Goal: Download file/media

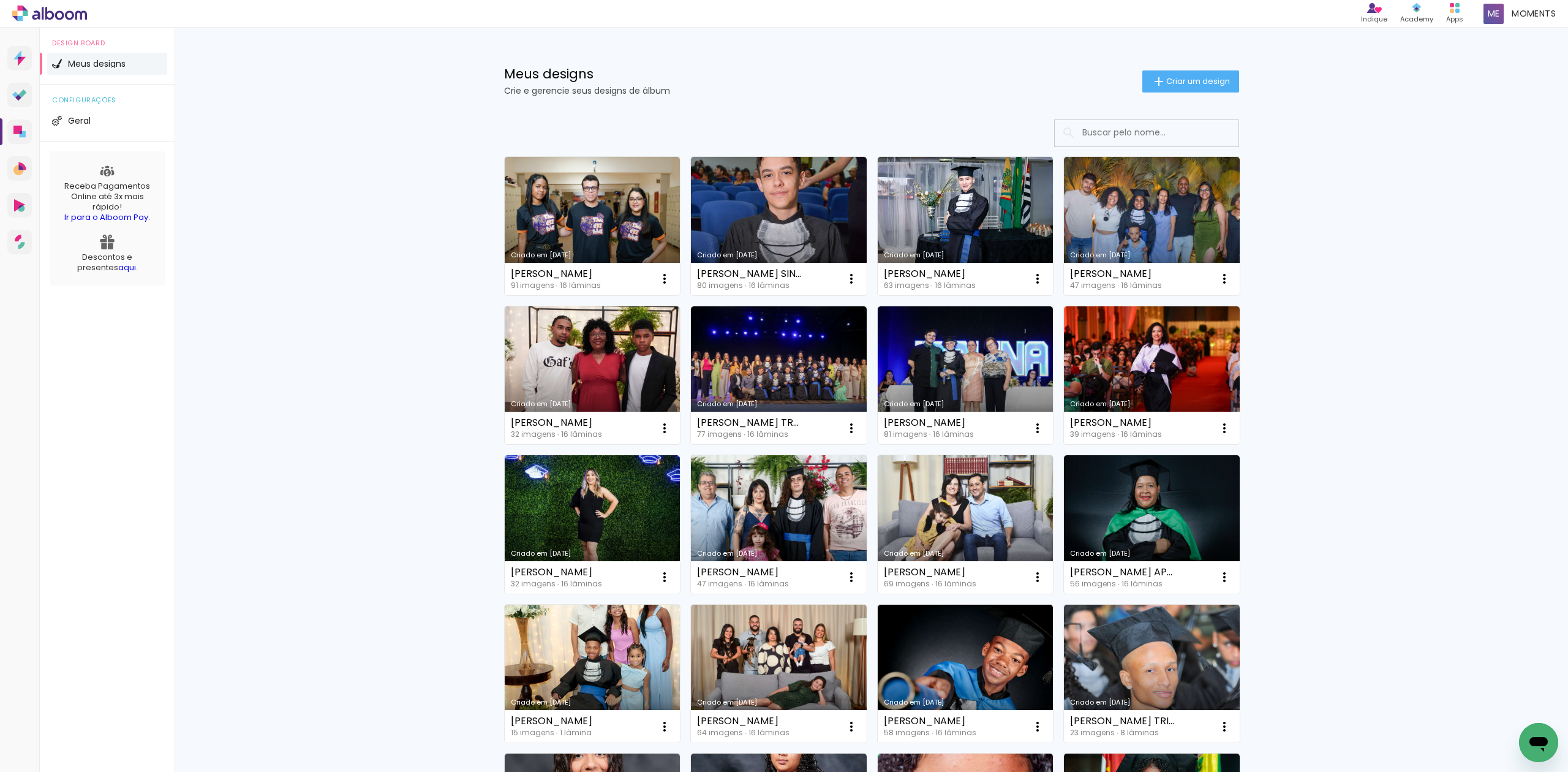
click at [1179, 140] on input at bounding box center [1163, 133] width 175 height 25
paste input "[PERSON_NAME]"
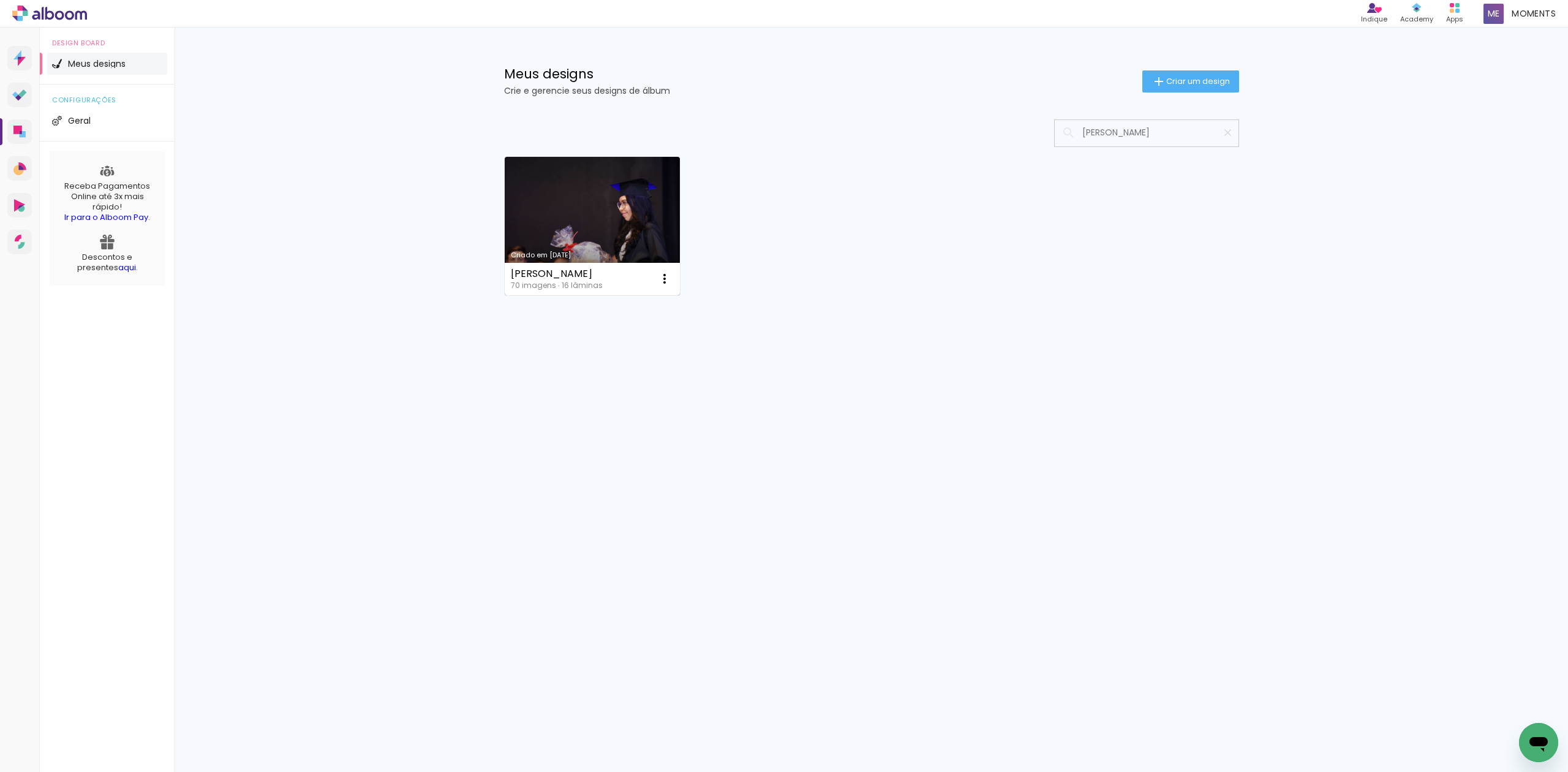
type input "[PERSON_NAME]"
type paper-input "[PERSON_NAME]"
click at [642, 216] on link "Criado em 21/02/25" at bounding box center [592, 226] width 176 height 138
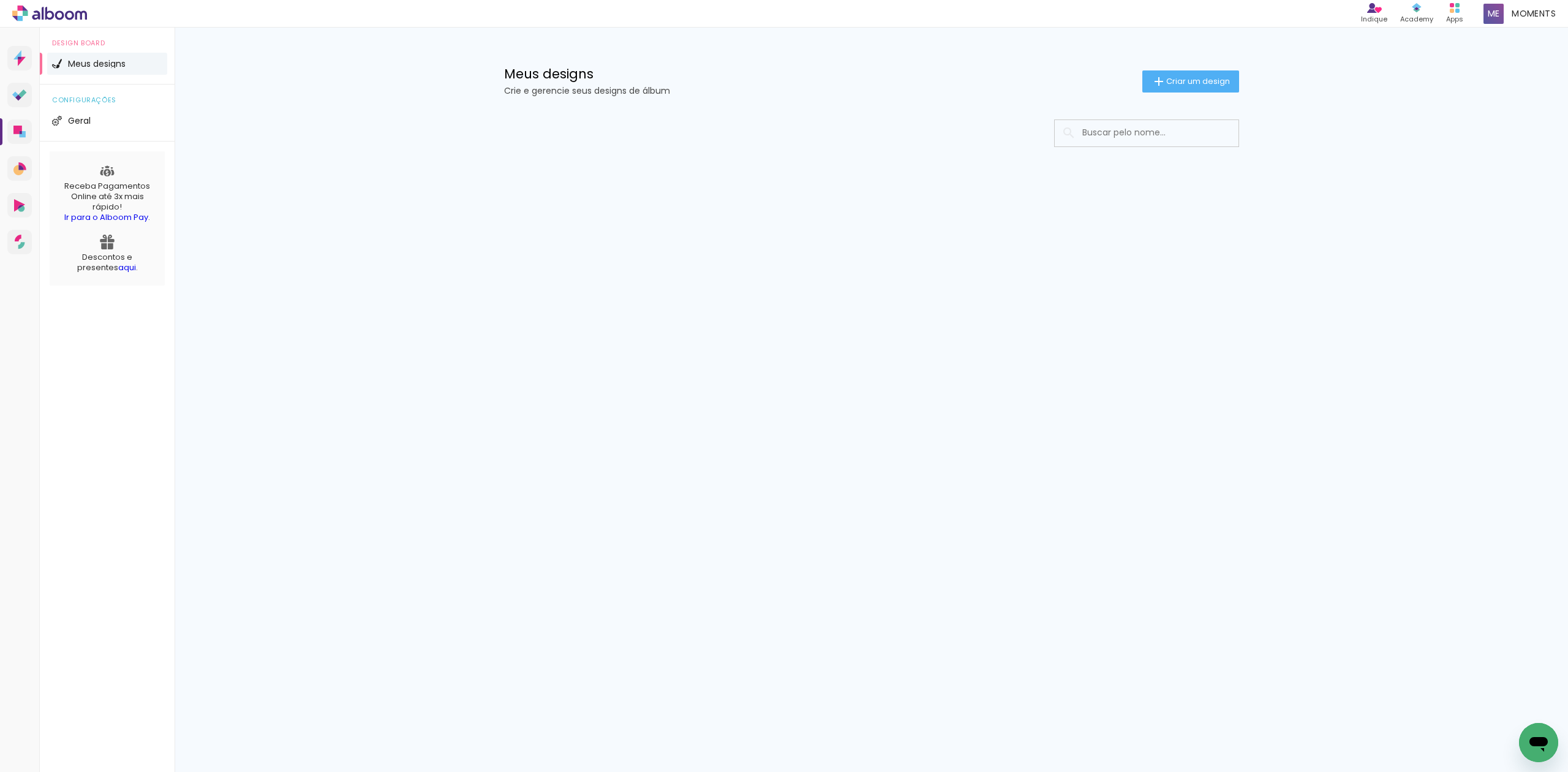
click at [338, 233] on div "Meus designs Crie e gerencie seus designs de álbum Criar um design Configuraçõe…" at bounding box center [871, 130] width 1393 height 205
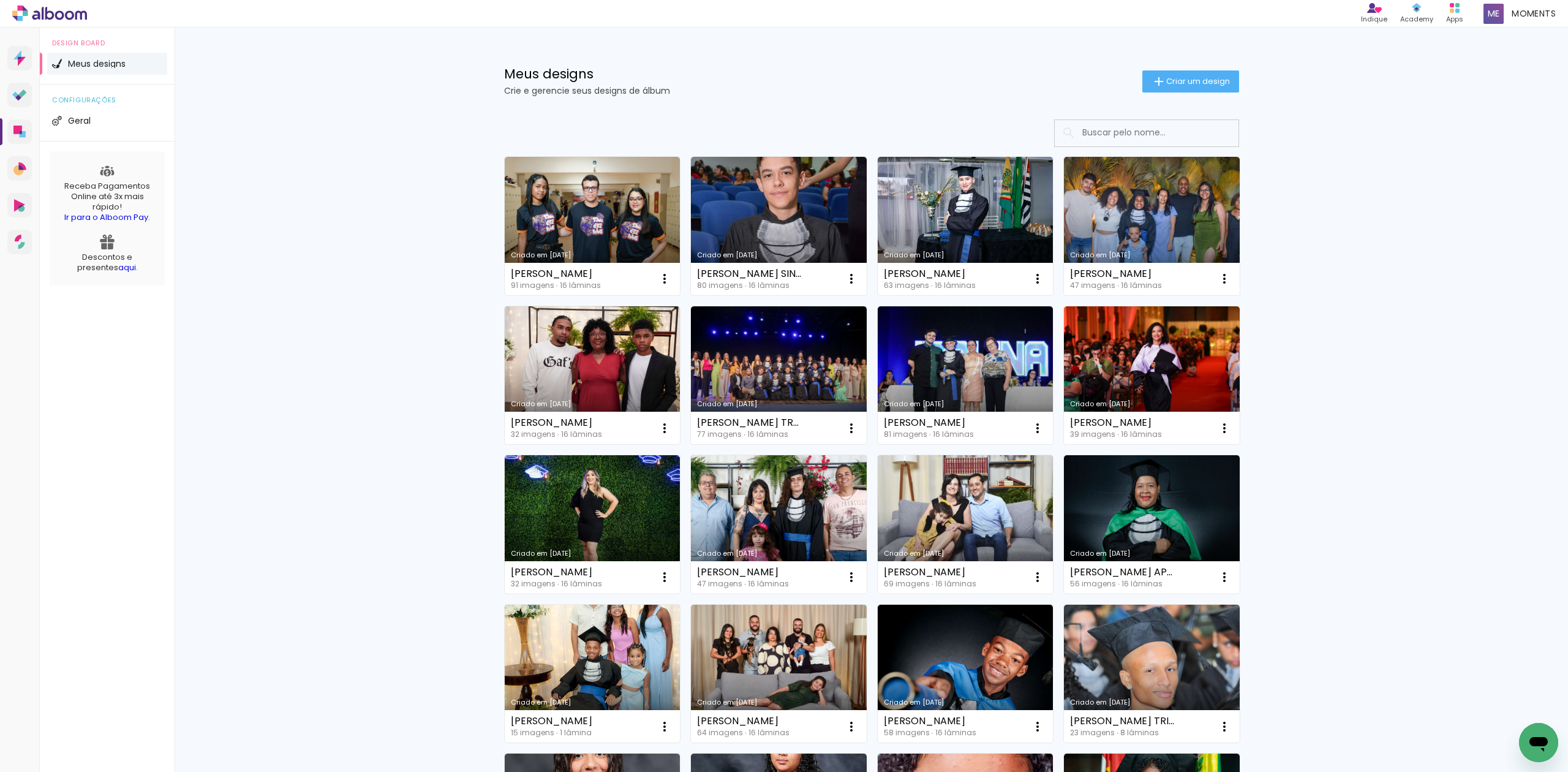
click at [1203, 131] on input at bounding box center [1163, 133] width 175 height 25
paste input "DAVI FERRARI DE OLIVEIRA"
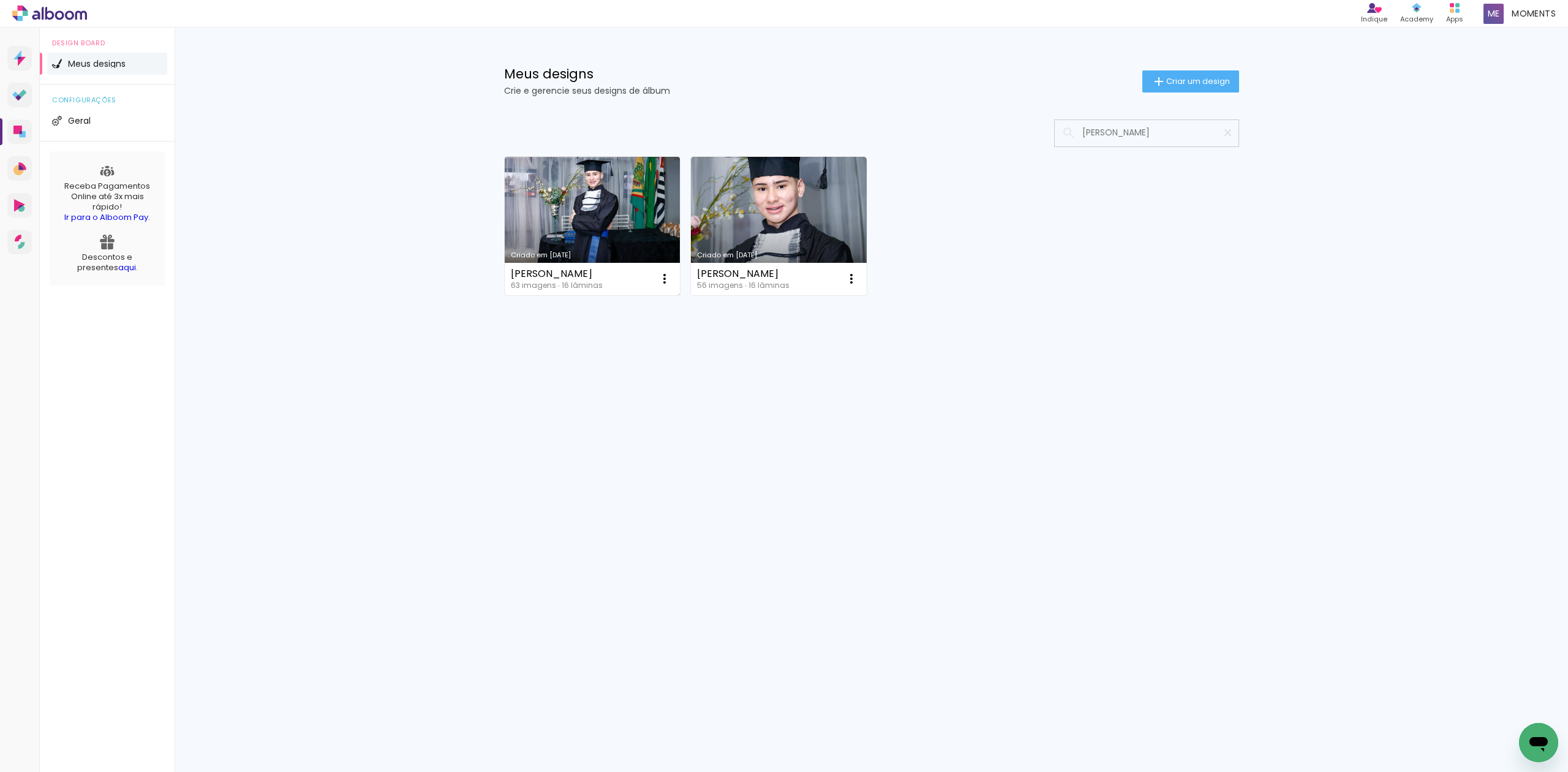
type input "DAVI FERRARI DE OLIVEIRA"
type paper-input "DAVI FERRARI DE OLIVEIRA"
click at [630, 228] on link "Criado em [DATE]" at bounding box center [592, 226] width 176 height 138
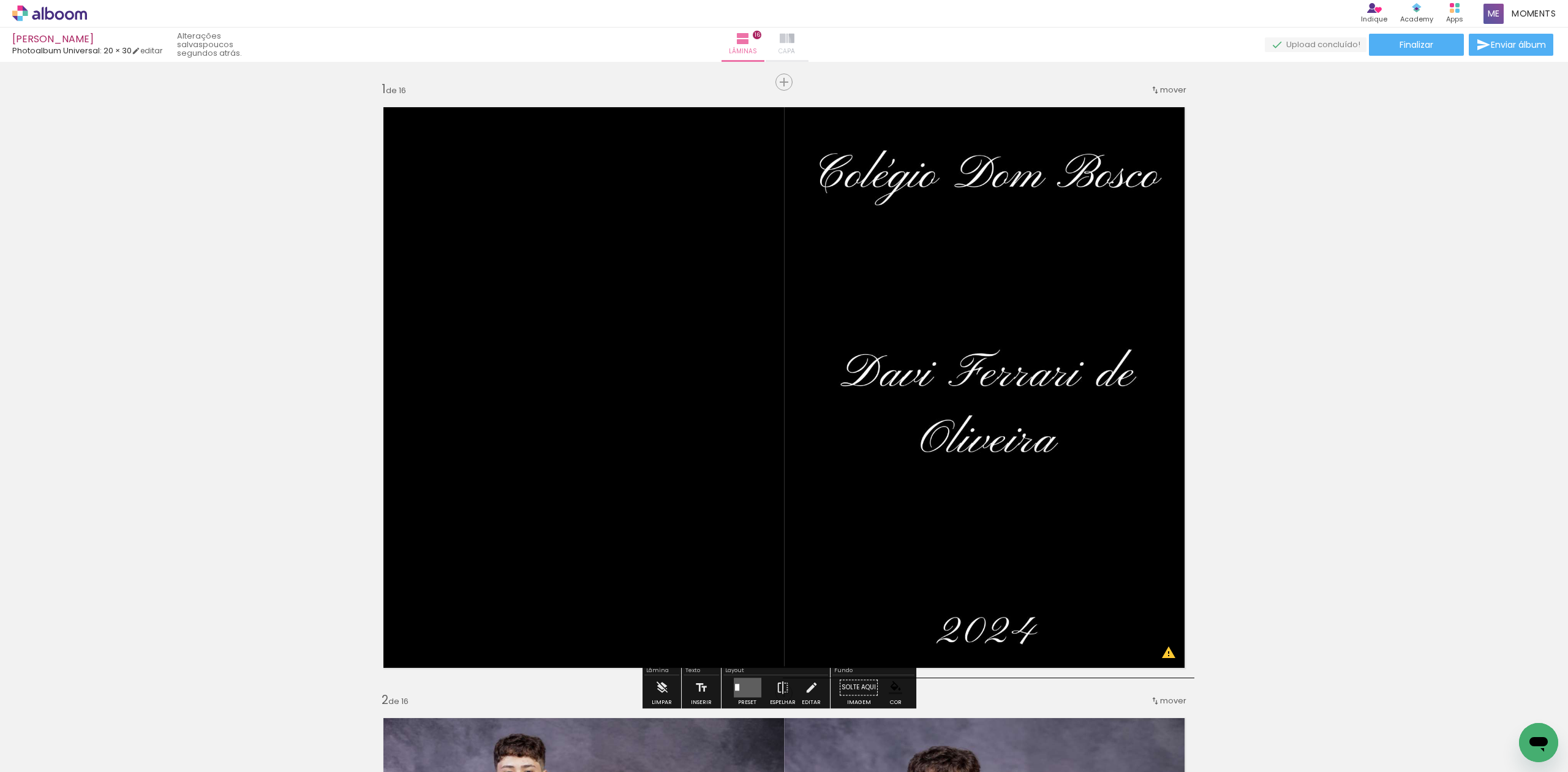
click at [794, 42] on iron-icon at bounding box center [786, 38] width 14 height 15
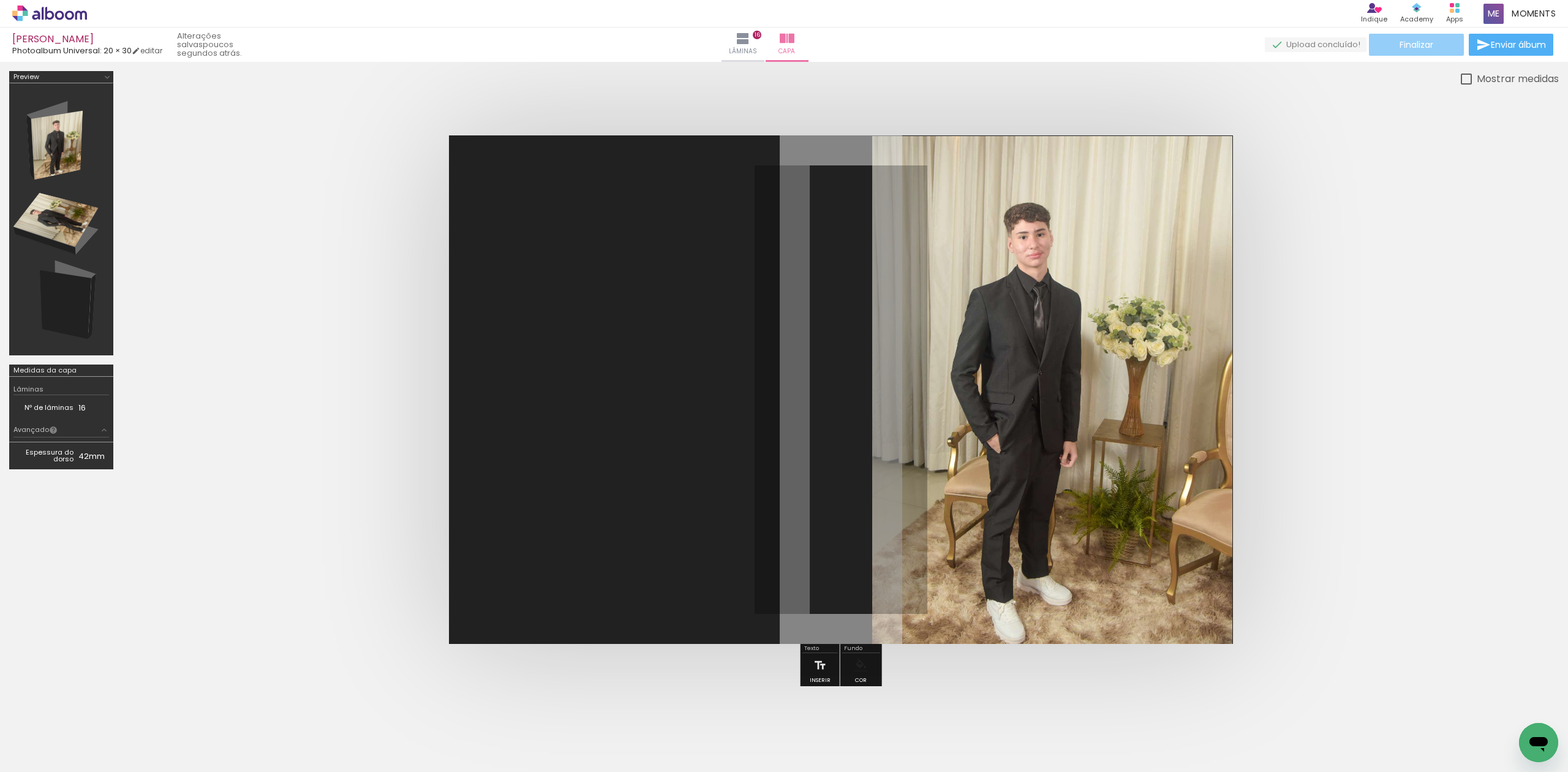
click at [1416, 44] on span "Finalizar" at bounding box center [1416, 45] width 34 height 8
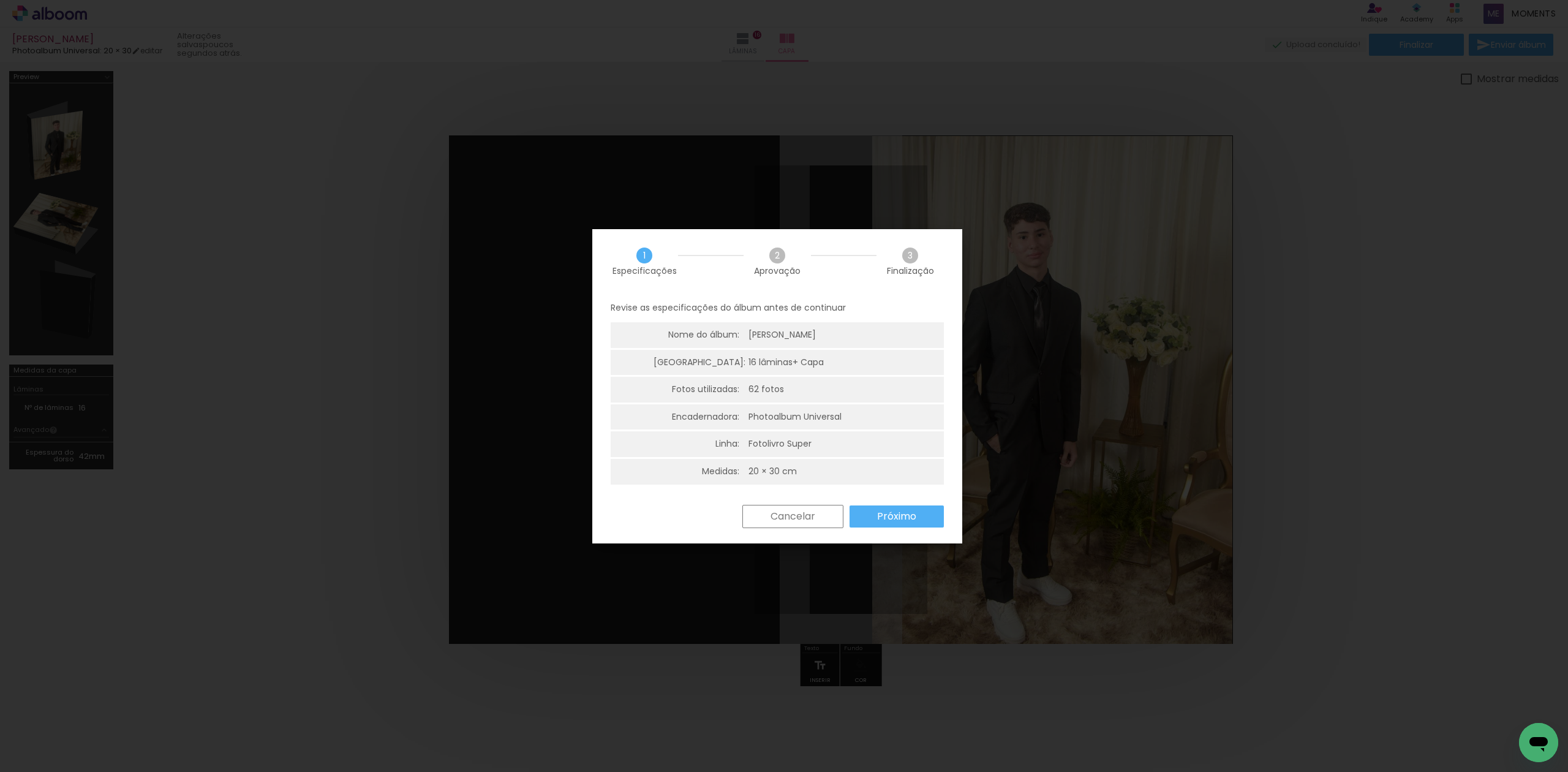
click at [0, 0] on slot "Próximo" at bounding box center [0, 0] width 0 height 0
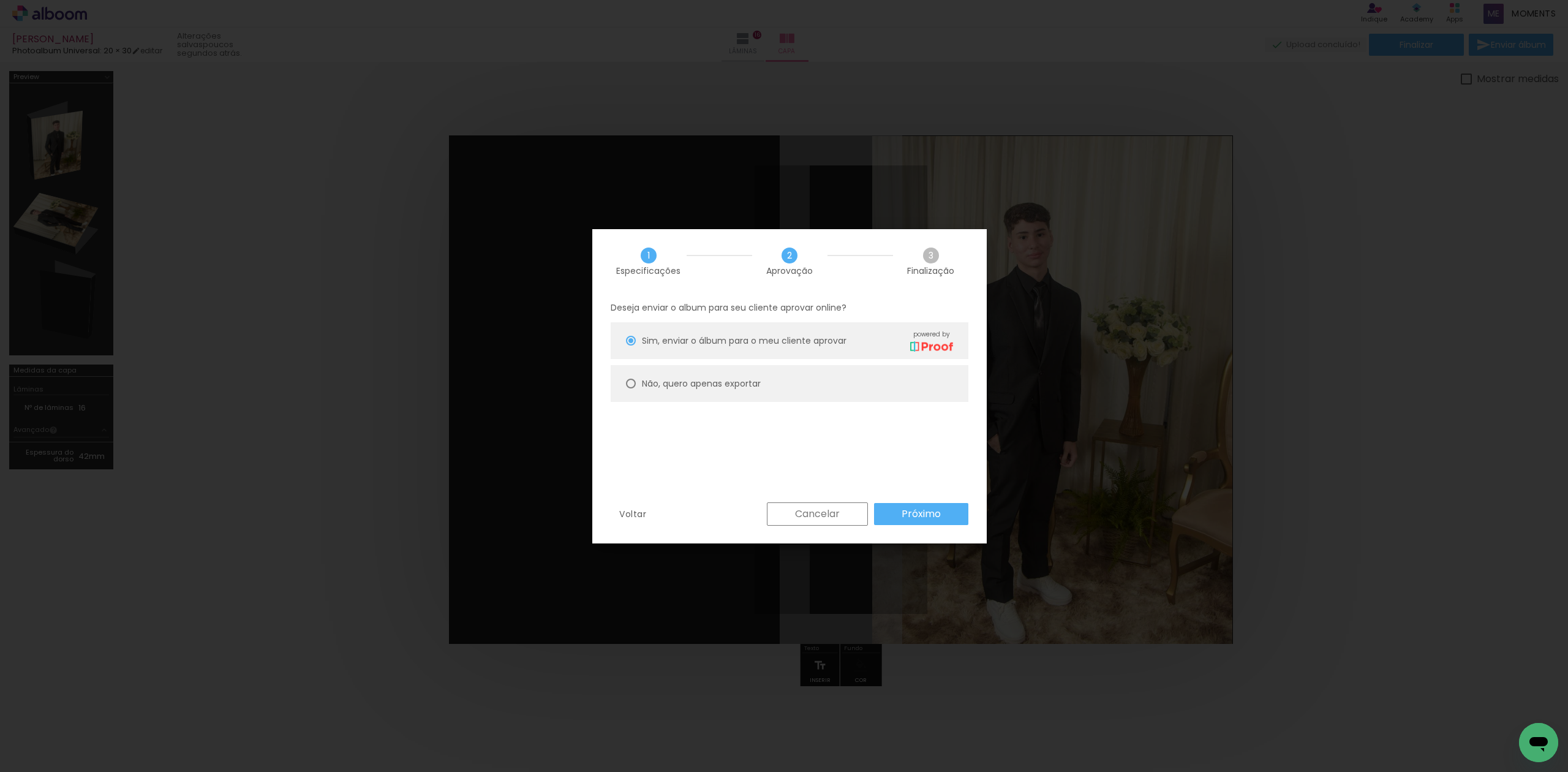
click at [810, 385] on paper-radio-button "Não, quero apenas exportar" at bounding box center [789, 383] width 358 height 37
type paper-radio-button "on"
click at [882, 512] on paper-button "Próximo" at bounding box center [921, 514] width 95 height 22
type input "Alta, 300 DPI"
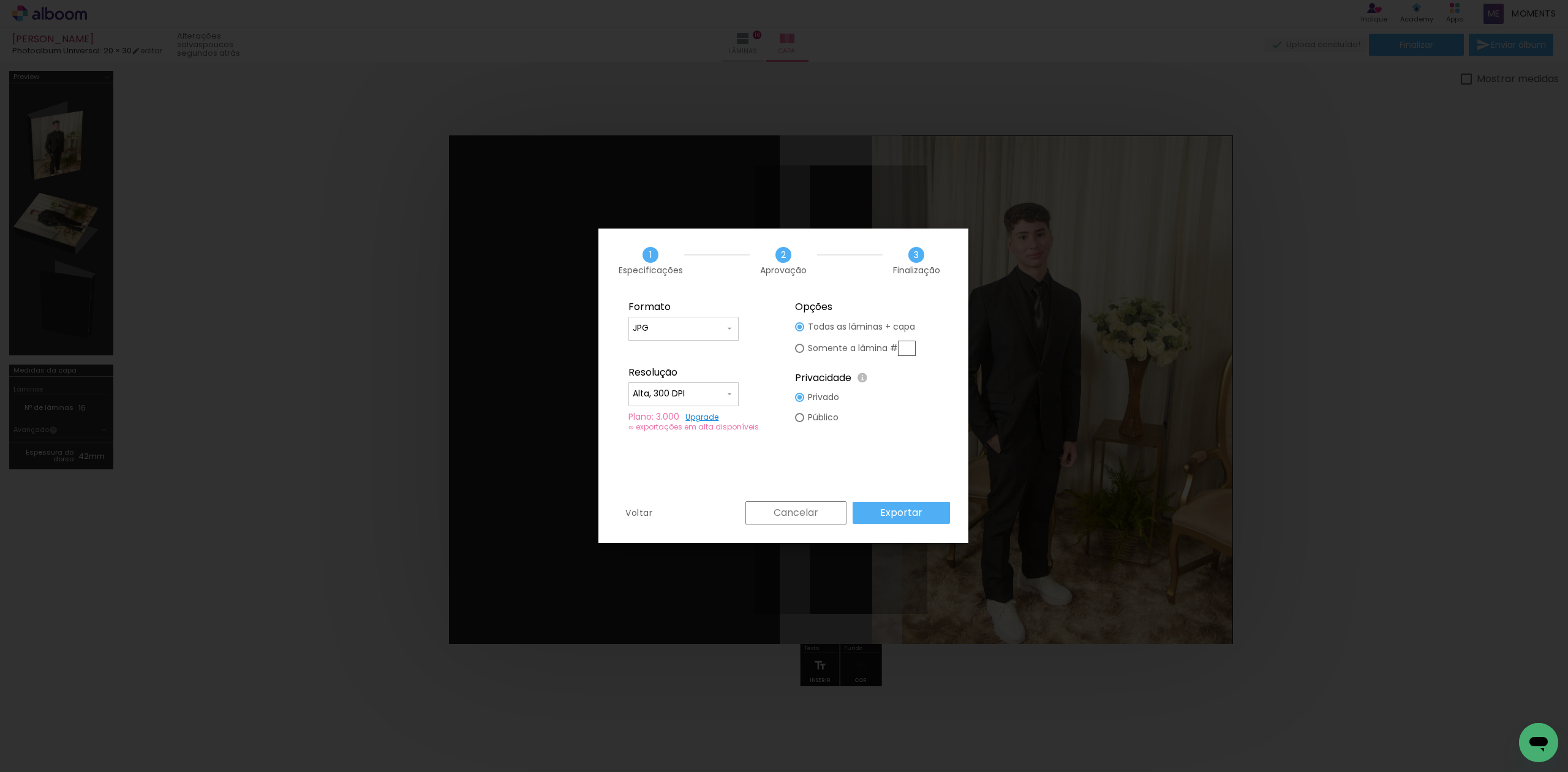
click at [661, 334] on div at bounding box center [683, 334] width 101 height 1
click at [670, 349] on paper-item "PDF" at bounding box center [684, 351] width 110 height 24
type input "PDF"
click at [665, 404] on paper-input-container "Alta, 300 DPI" at bounding box center [684, 394] width 110 height 24
click at [686, 416] on paper-item "Baixa" at bounding box center [684, 416] width 110 height 24
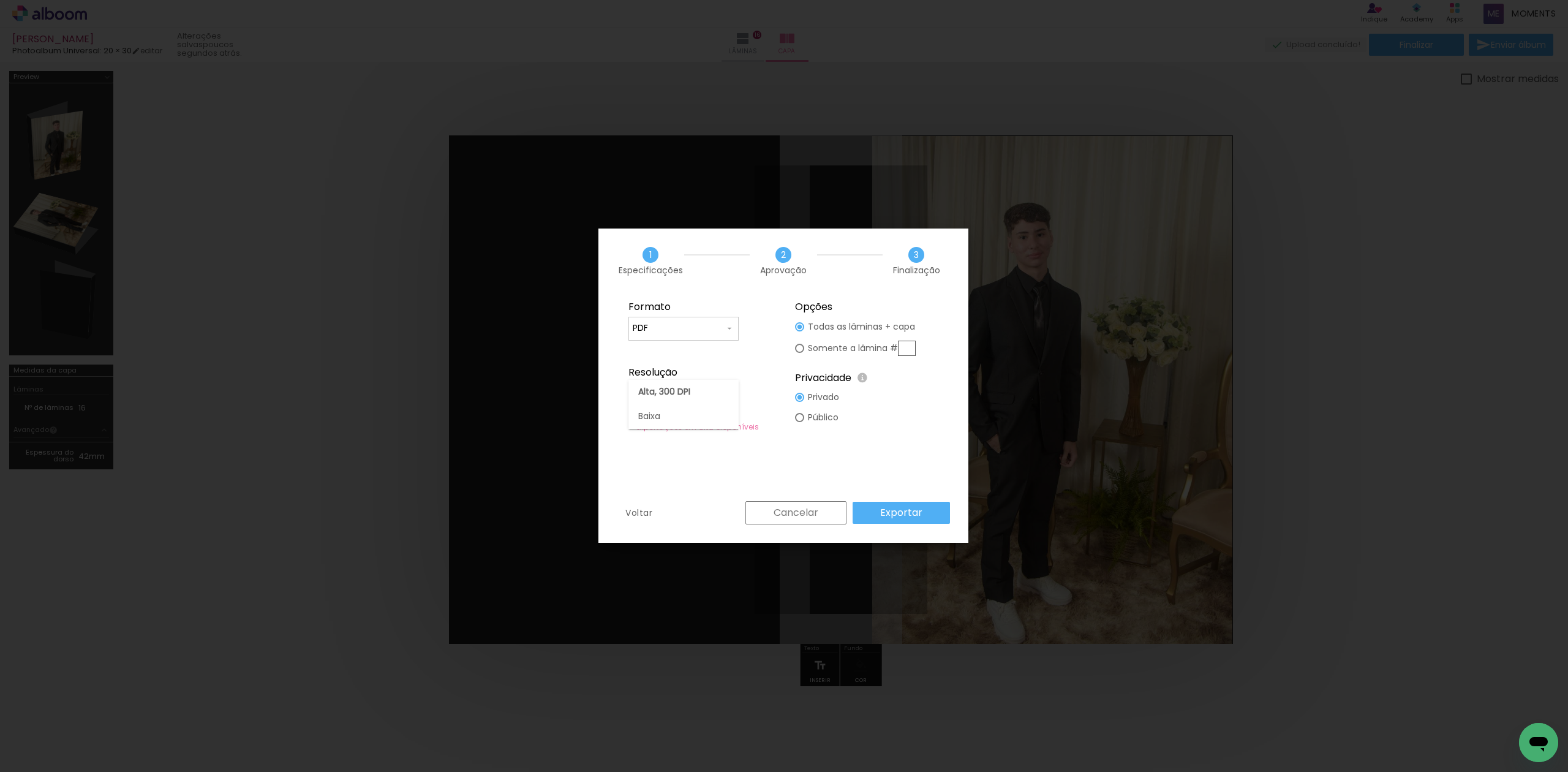
type input "Baixa"
click at [880, 516] on paper-button "Exportar" at bounding box center [901, 512] width 97 height 22
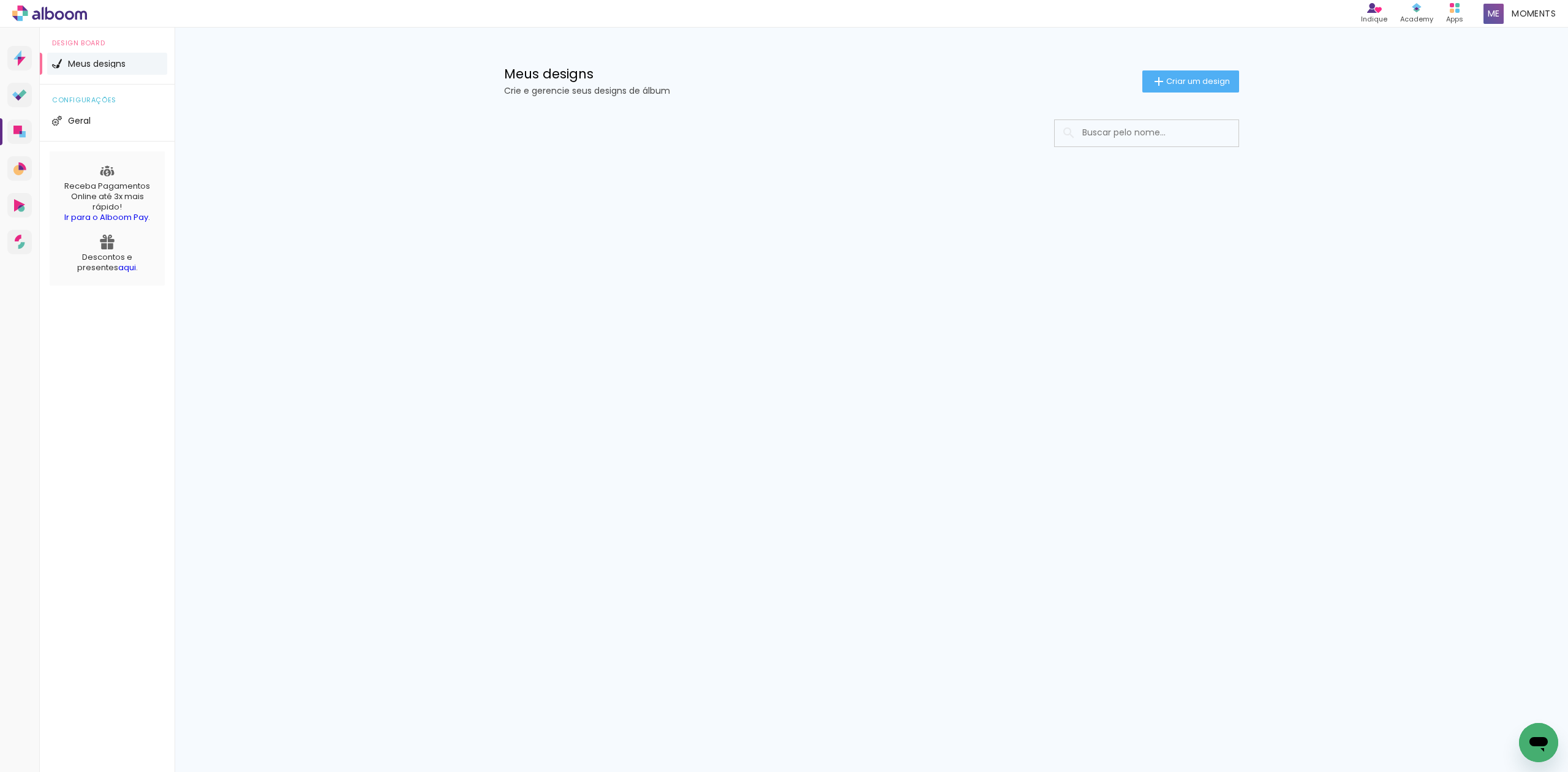
click at [1130, 125] on input at bounding box center [1163, 133] width 175 height 25
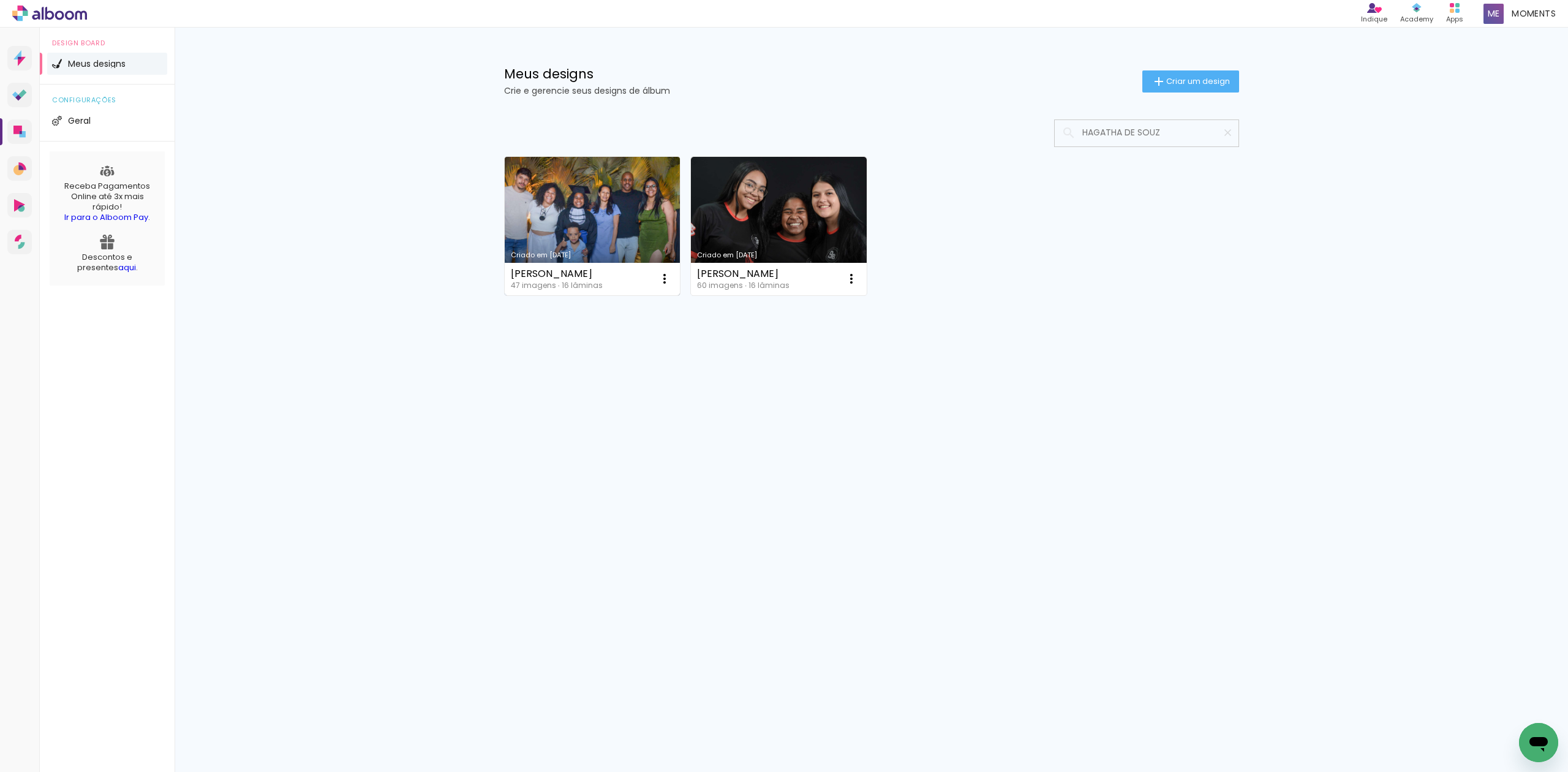
type input "HAGATHA DE SOUZ"
type paper-input "HAGATHA DE SOUZ"
click at [613, 235] on link "Criado em [DATE]" at bounding box center [592, 226] width 176 height 138
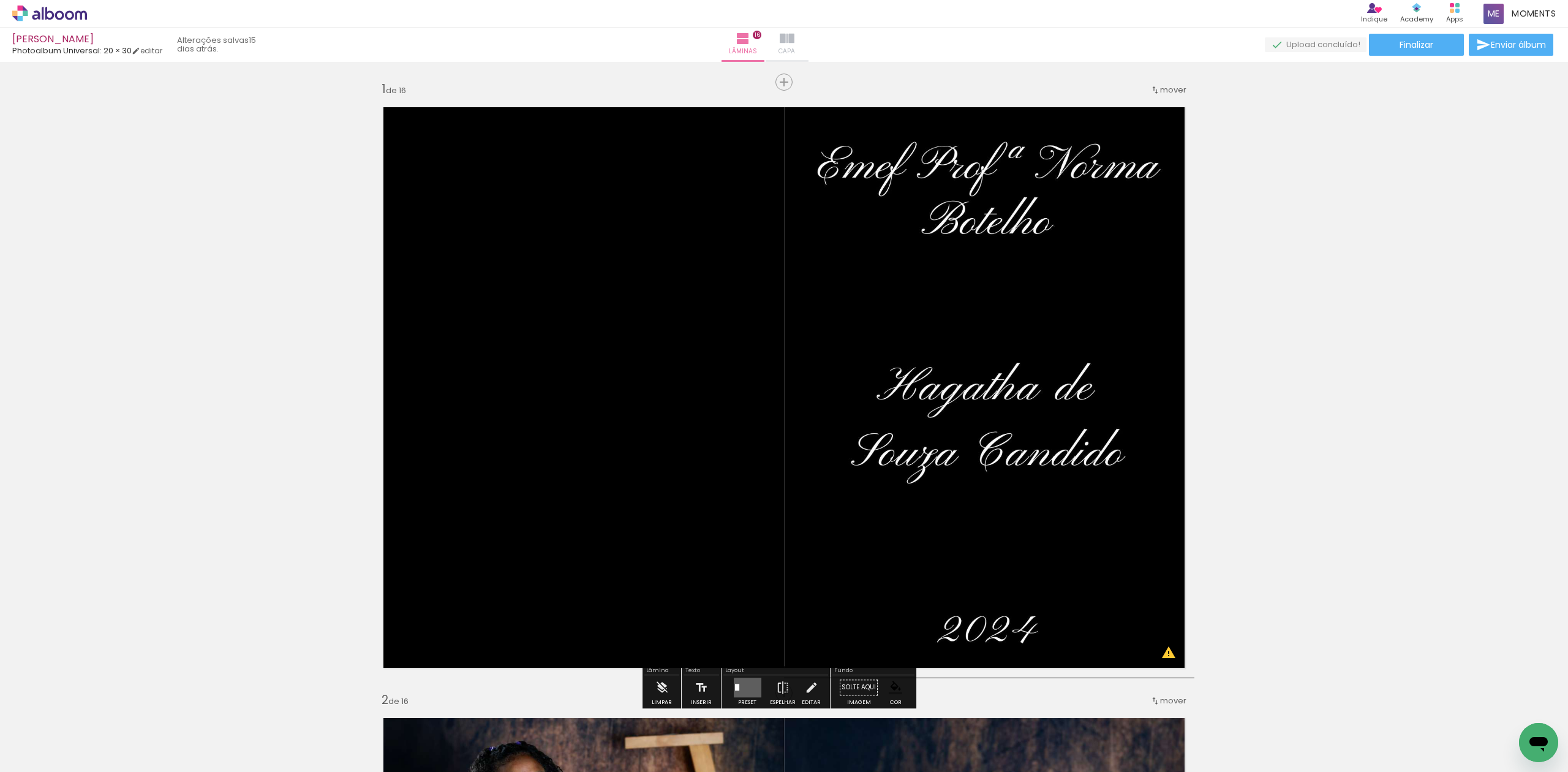
click at [794, 49] on paper-button "Capa" at bounding box center [787, 45] width 43 height 35
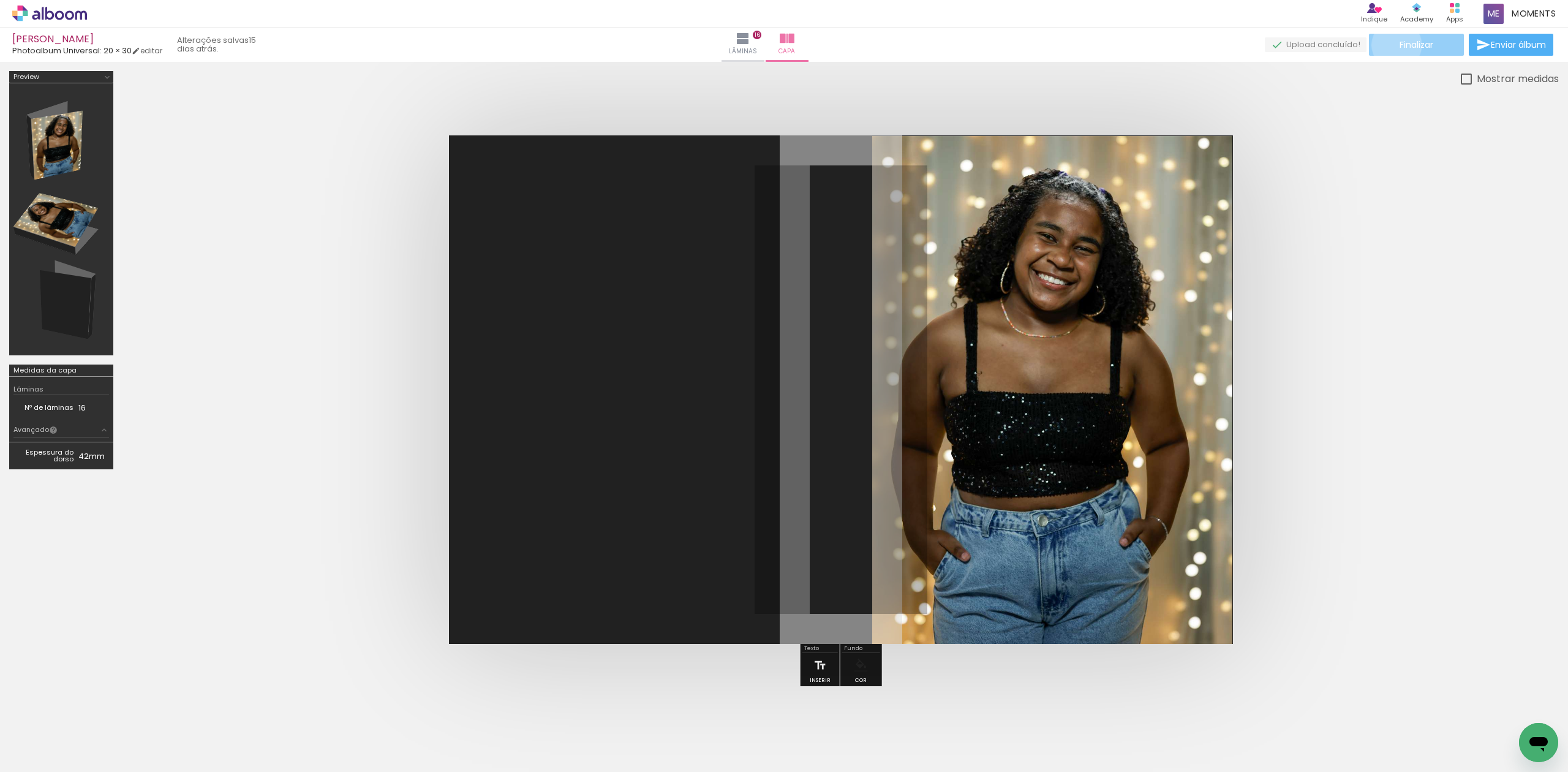
click at [1392, 45] on paper-button "Finalizar" at bounding box center [1415, 45] width 95 height 22
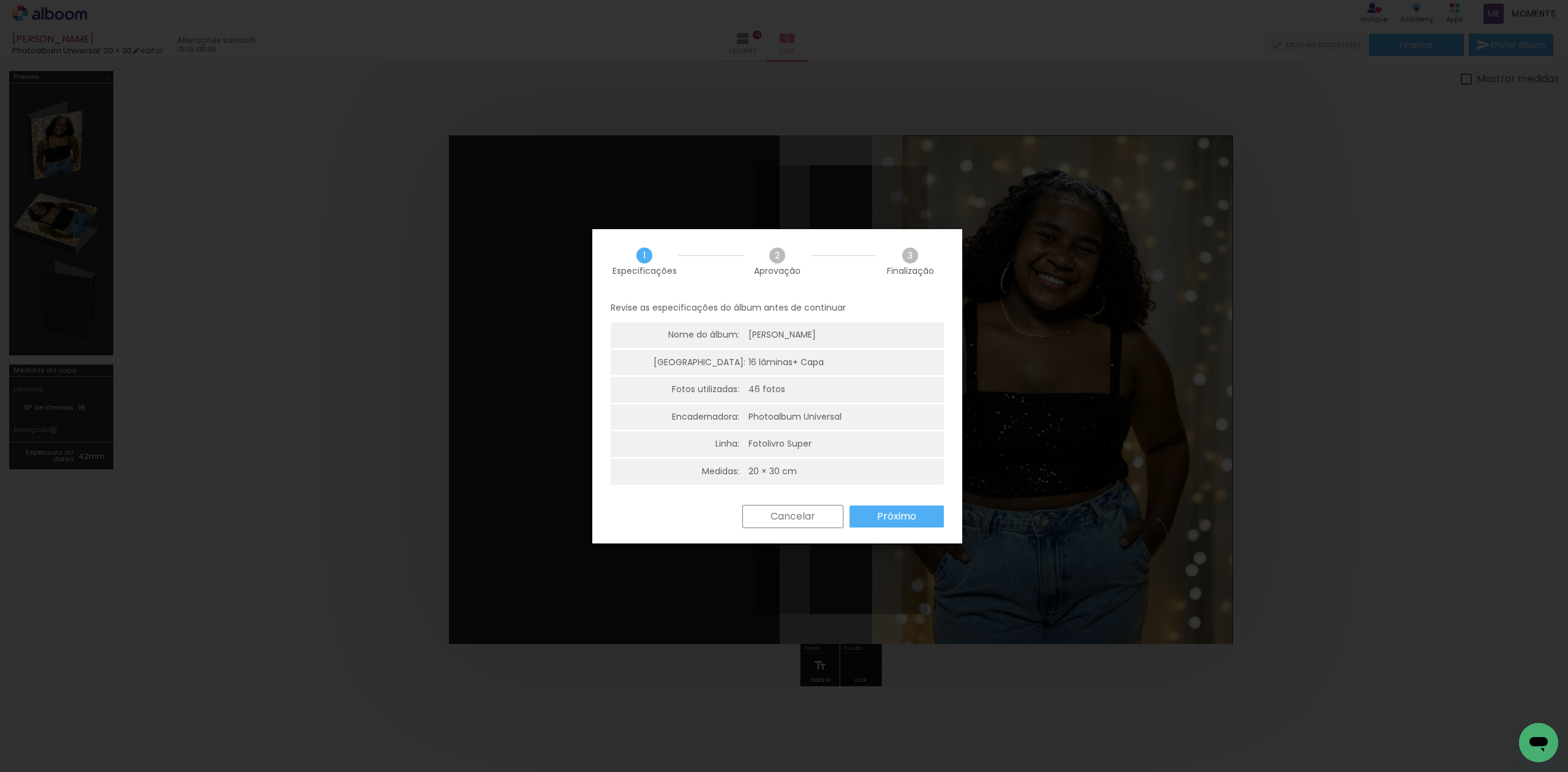
click at [891, 508] on paper-button "Próximo" at bounding box center [896, 517] width 95 height 22
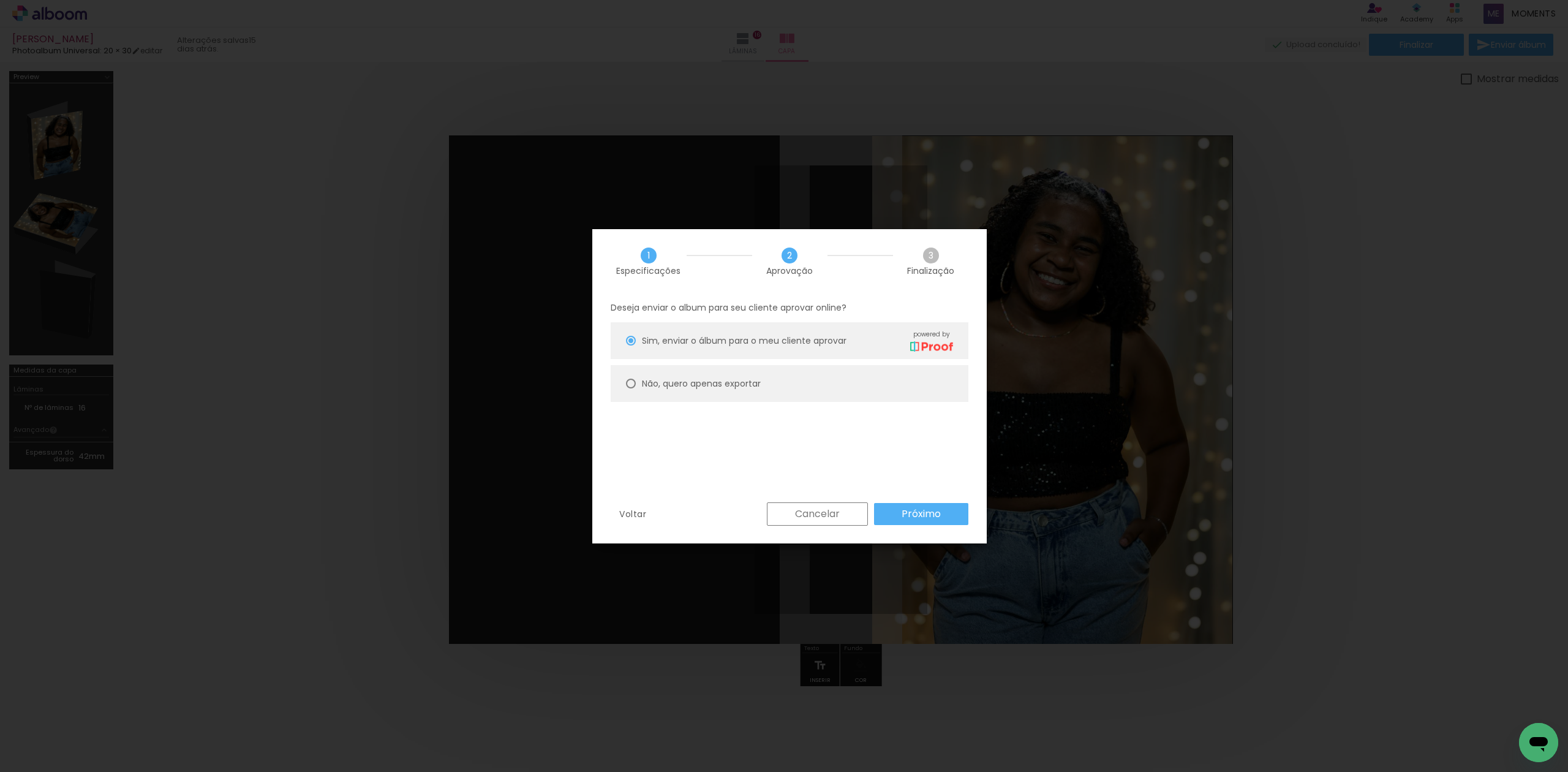
click at [838, 373] on paper-radio-button "Não, quero apenas exportar" at bounding box center [789, 383] width 358 height 37
type paper-radio-button "on"
click at [0, 0] on slot "Próximo" at bounding box center [0, 0] width 0 height 0
type input "Alta, 300 DPI"
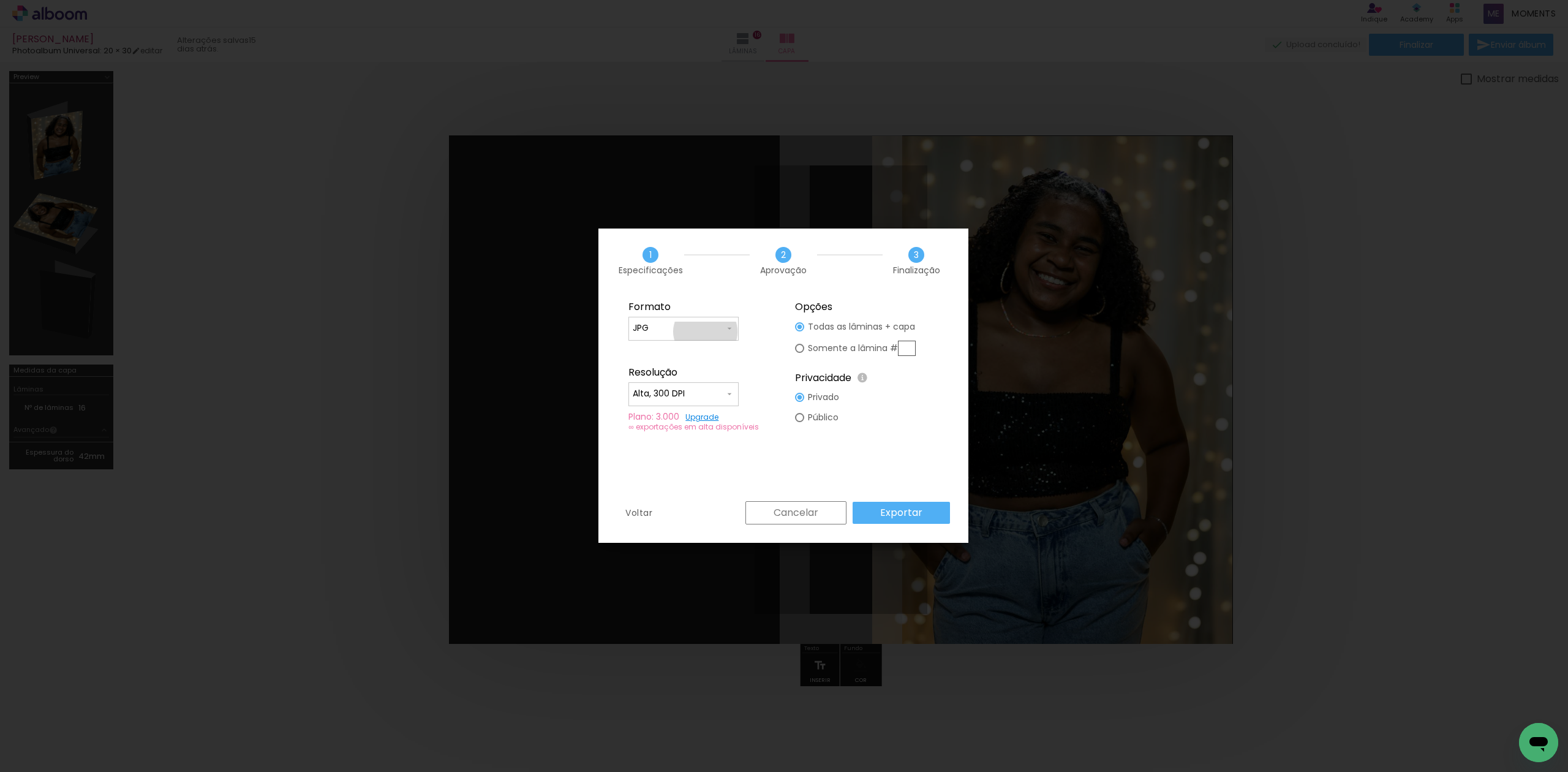
click at [706, 331] on input "JPG" at bounding box center [678, 329] width 92 height 12
click at [701, 349] on paper-item "PDF" at bounding box center [684, 351] width 110 height 24
type input "PDF"
click at [706, 393] on input "Alta, 300 DPI" at bounding box center [678, 394] width 92 height 12
click at [712, 410] on paper-item "Baixa" at bounding box center [684, 416] width 110 height 24
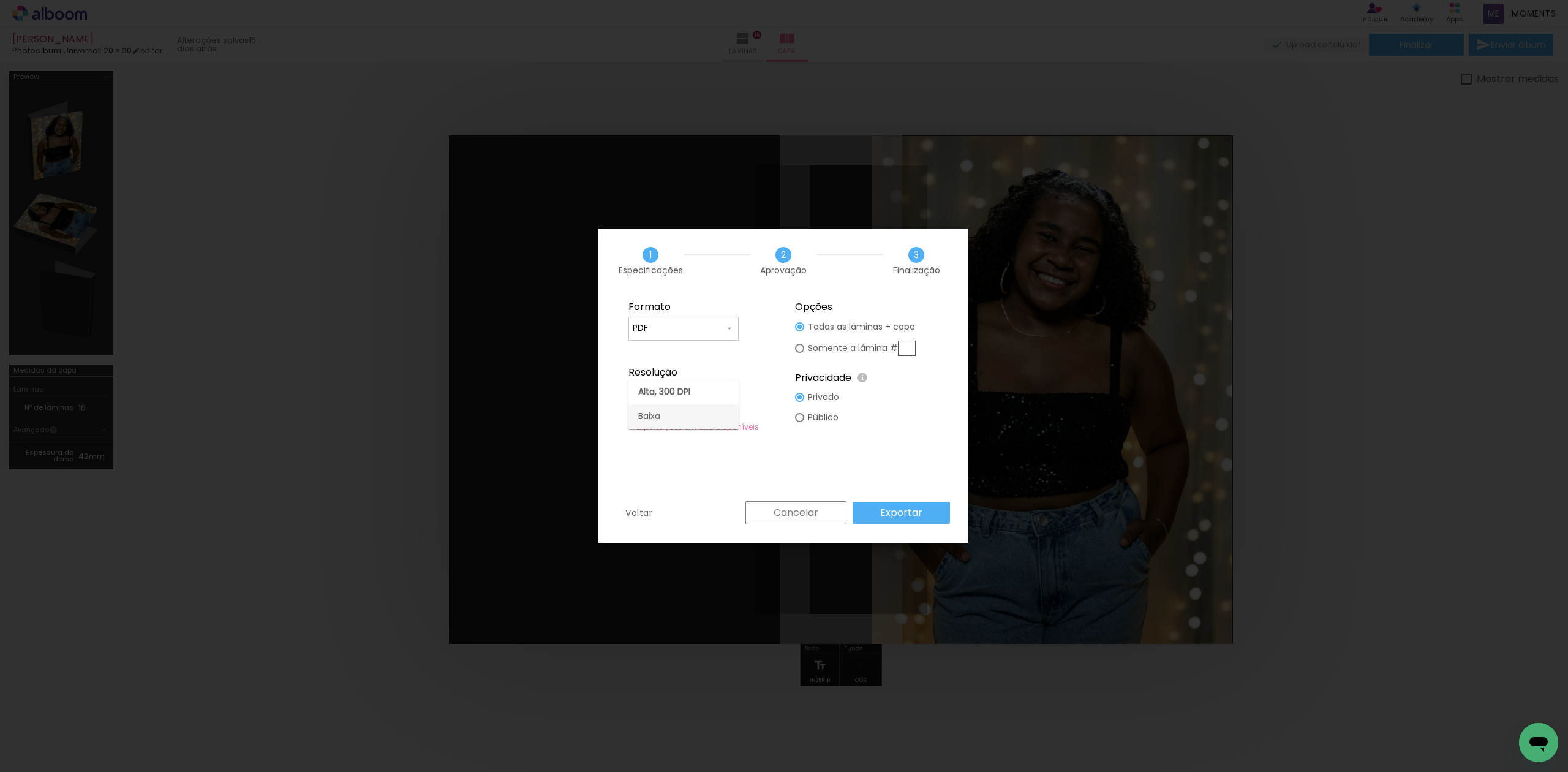
type input "Baixa"
click at [0, 0] on slot "Exportar" at bounding box center [0, 0] width 0 height 0
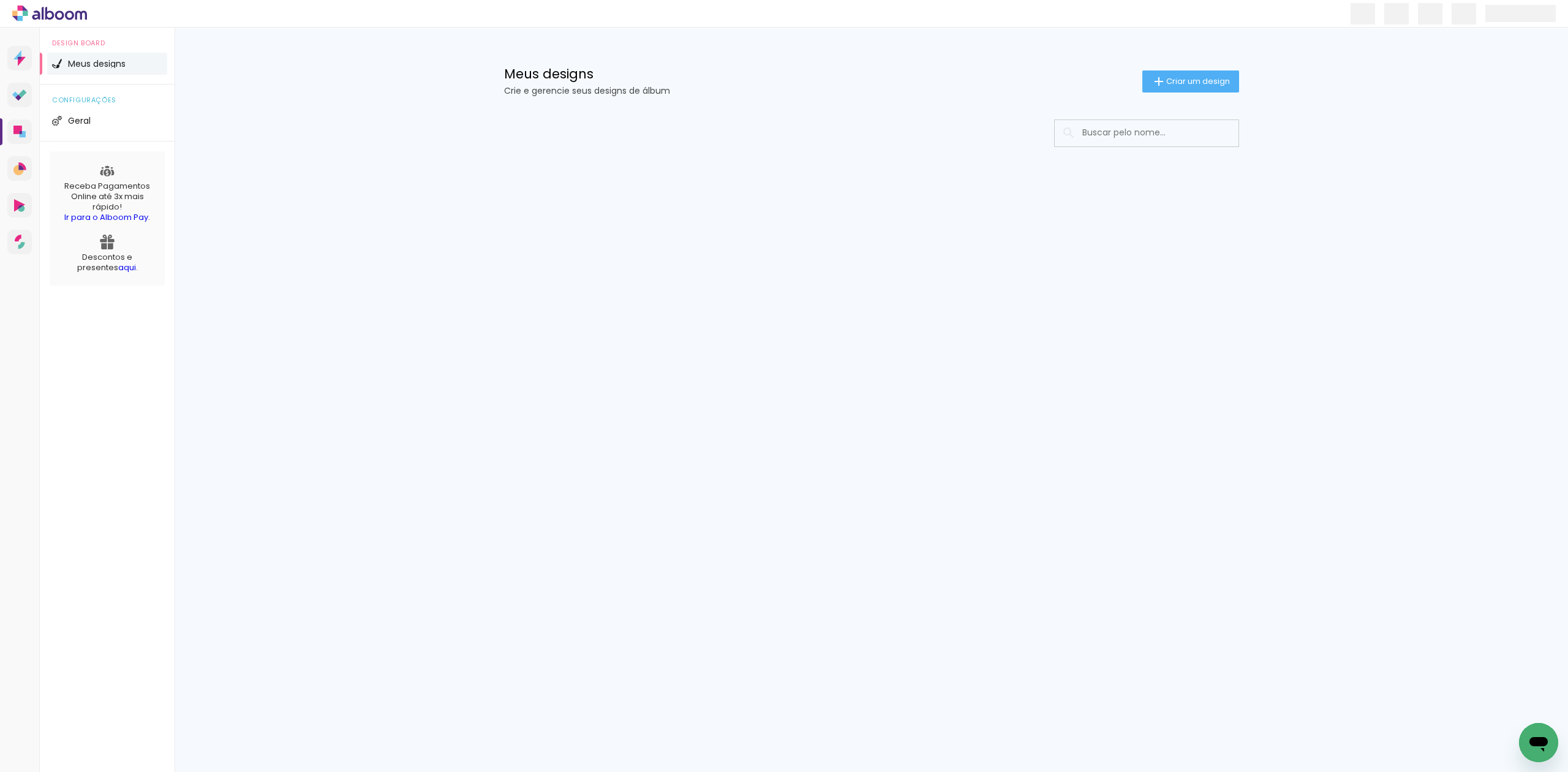
click at [1127, 133] on input at bounding box center [1163, 133] width 175 height 25
type input "H"
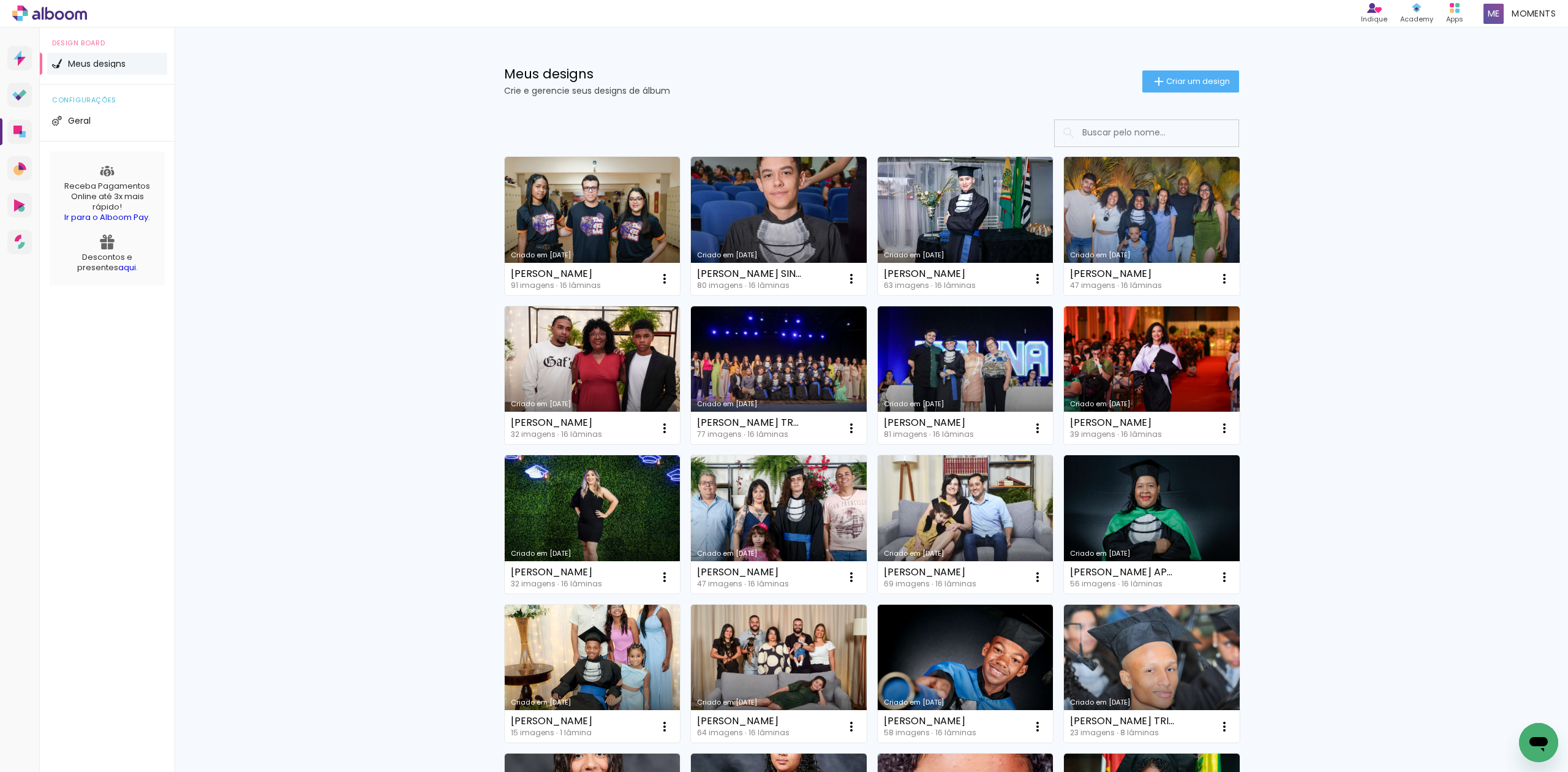
click at [1154, 127] on input at bounding box center [1163, 133] width 175 height 25
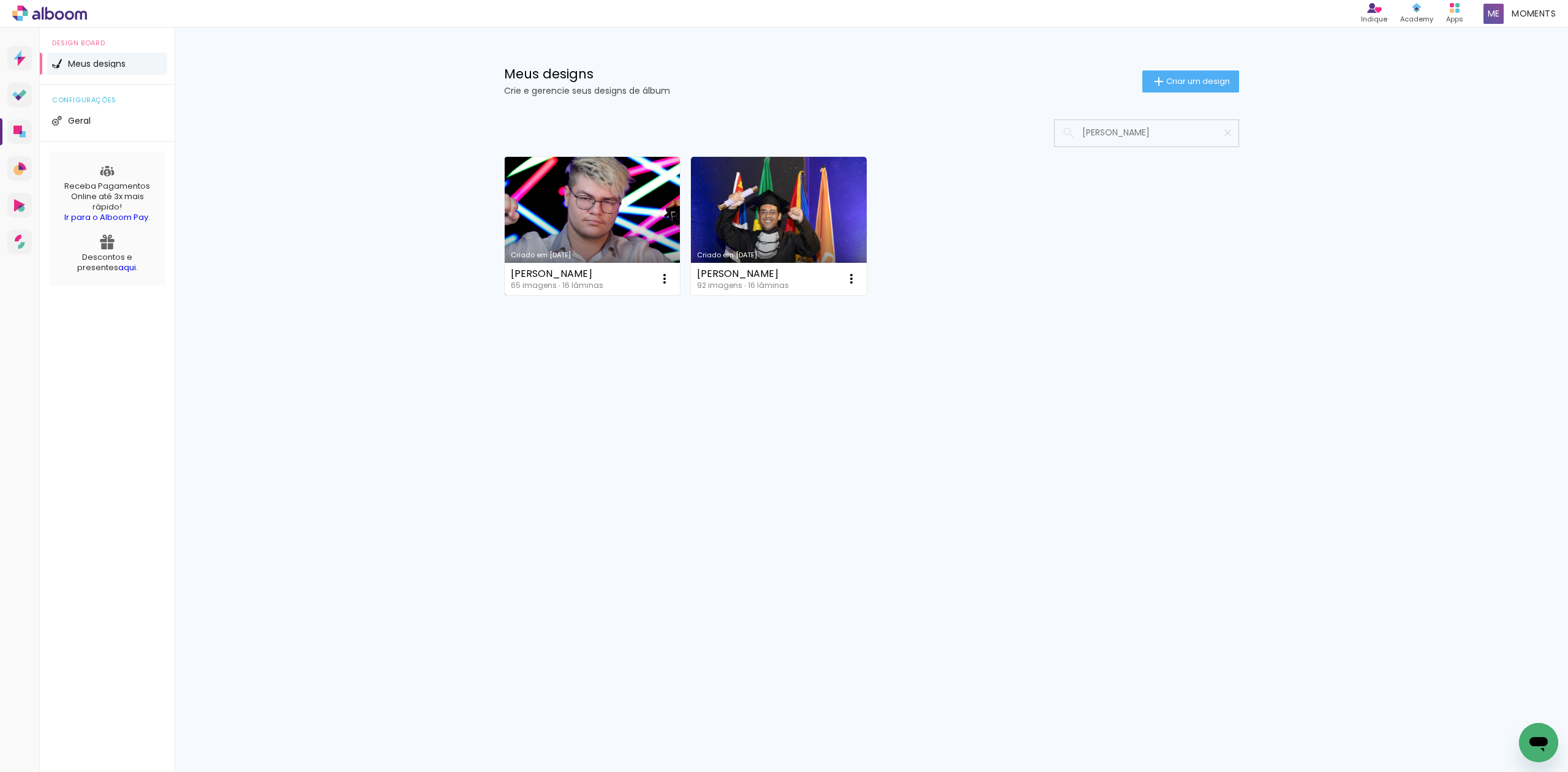
type input "HENRIQUE J"
type paper-input "HENRIQUE J"
click at [586, 222] on link "Criado em [DATE]" at bounding box center [592, 226] width 176 height 138
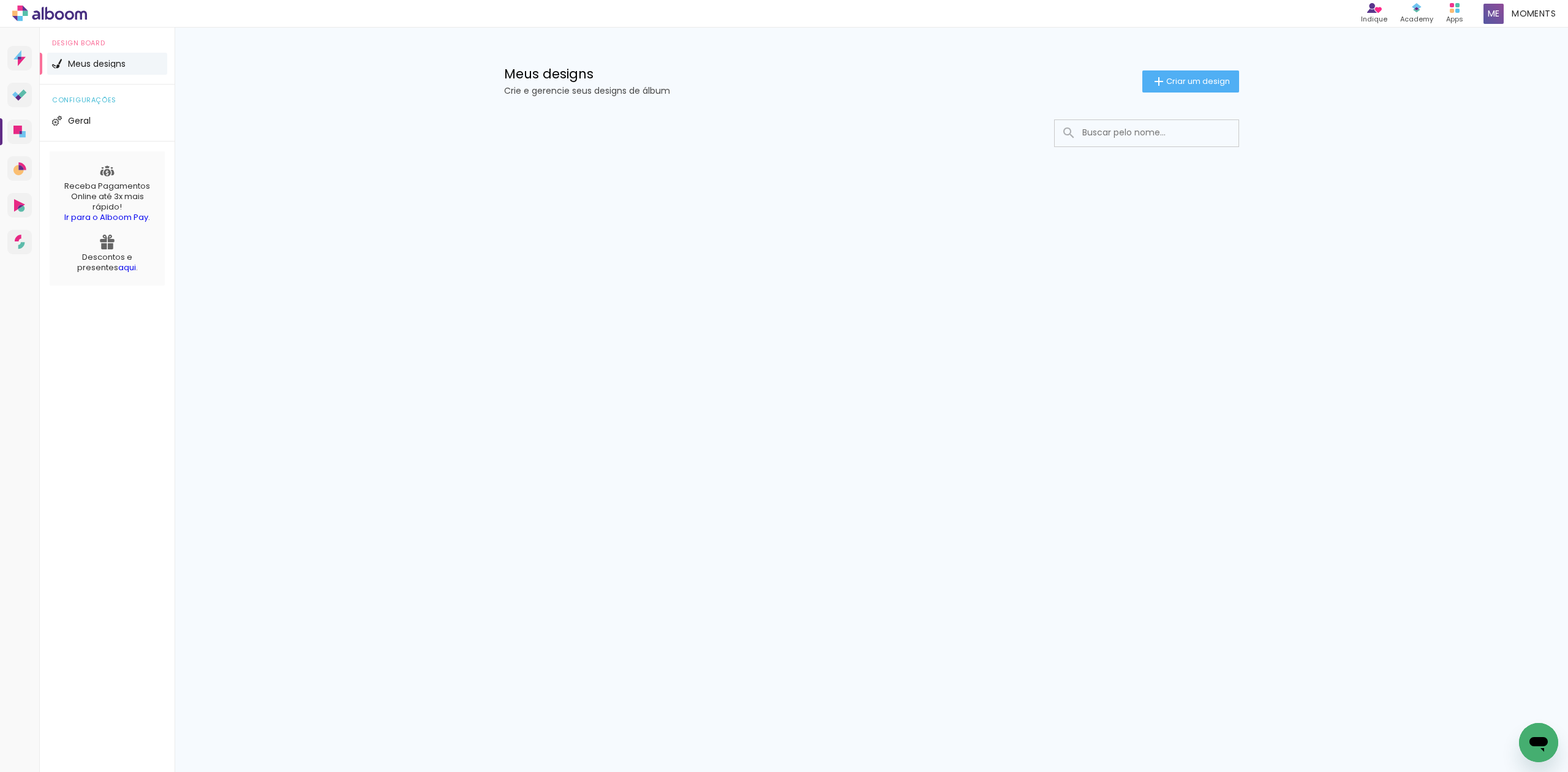
click at [1152, 135] on input at bounding box center [1163, 133] width 175 height 25
type input "celia"
type paper-input "celia"
drag, startPoint x: 1241, startPoint y: 131, endPoint x: 1230, endPoint y: 131, distance: 11.0
click at [1239, 131] on div at bounding box center [871, 170] width 796 height 126
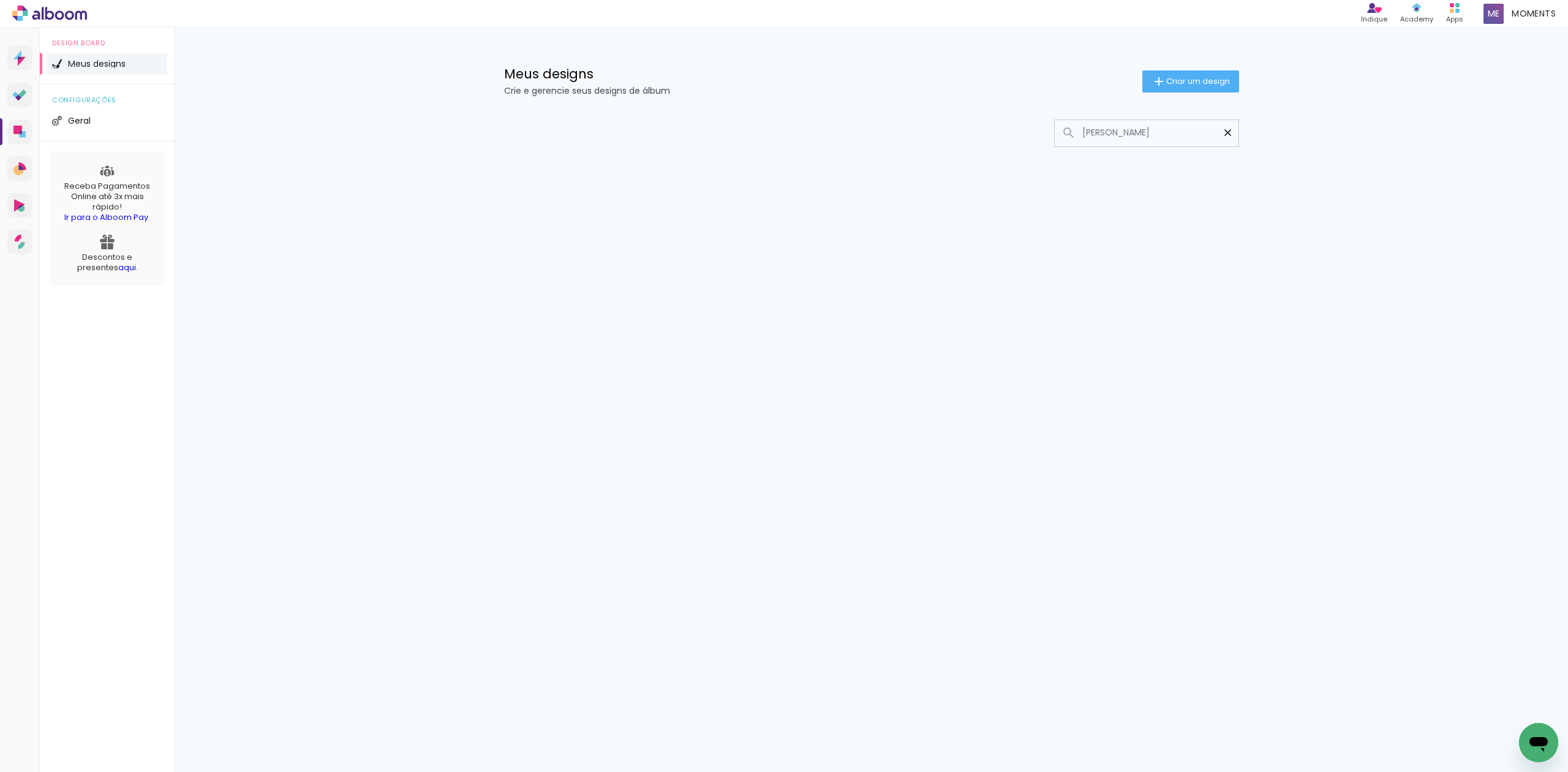
click at [1228, 131] on iron-icon at bounding box center [1228, 133] width 12 height 12
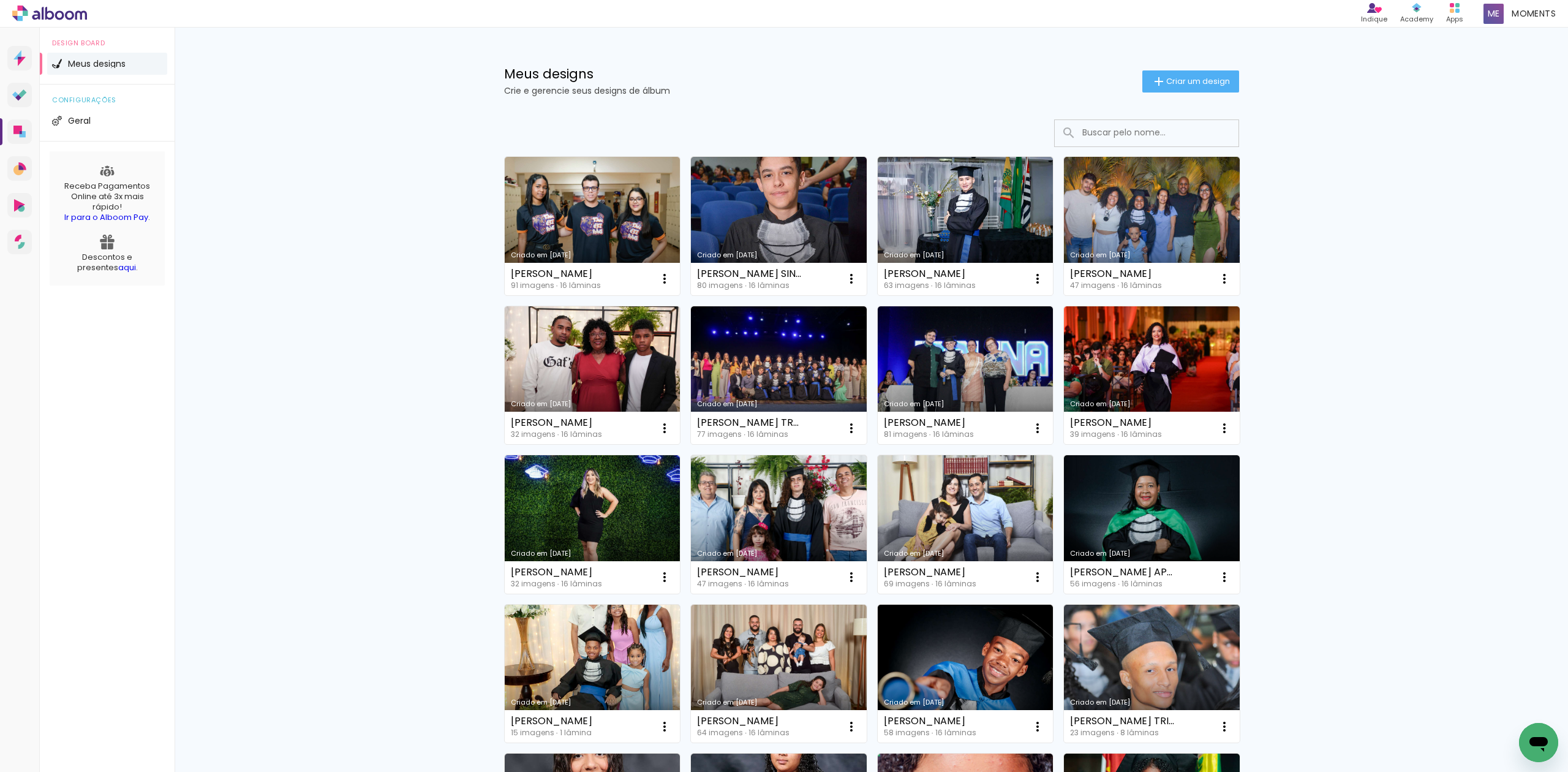
click at [1125, 130] on input at bounding box center [1163, 133] width 175 height 25
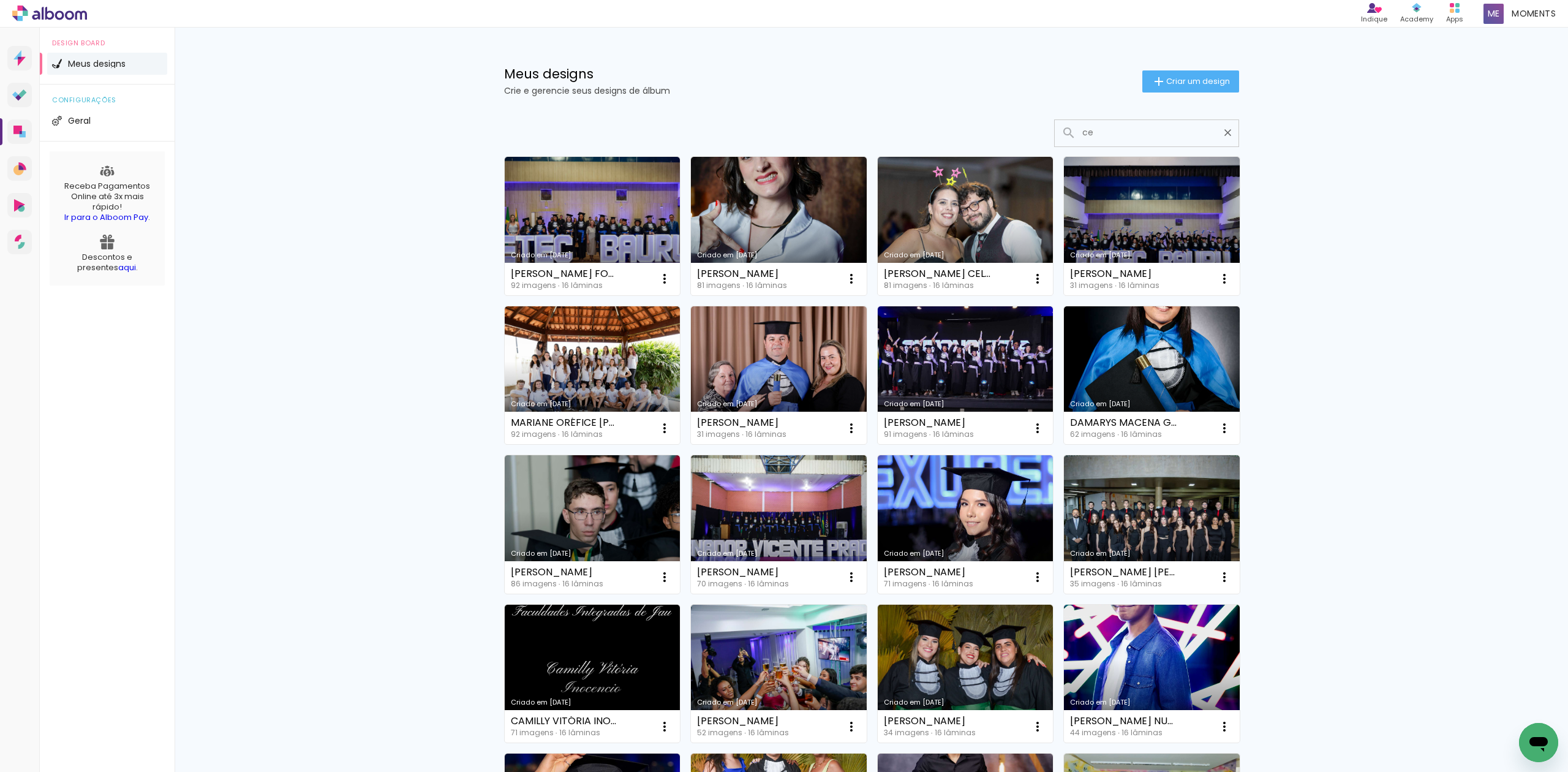
type input "c"
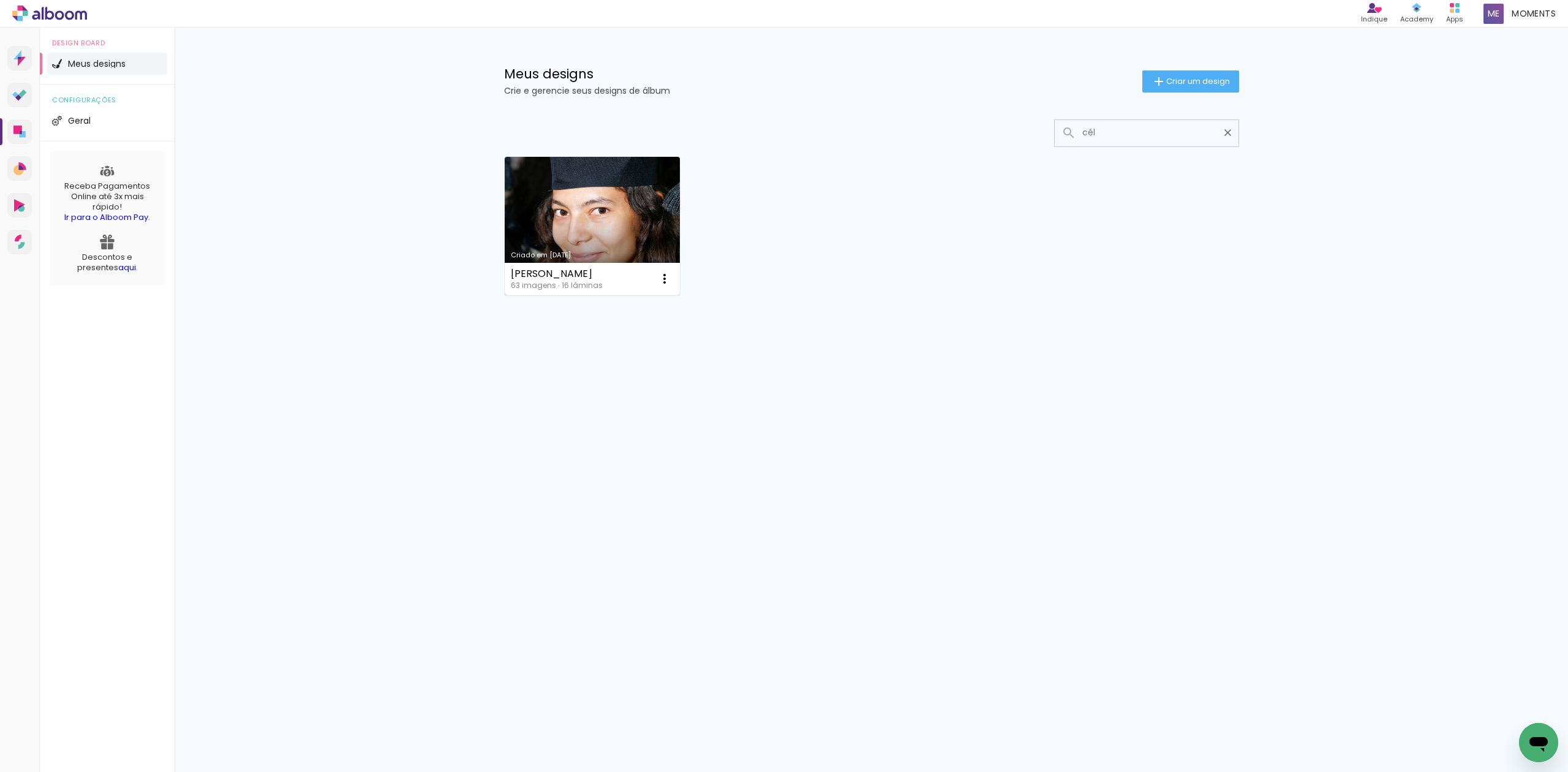
type input "cél"
type paper-input "cél"
click at [572, 231] on link "Criado em 20/05/25" at bounding box center [592, 226] width 176 height 138
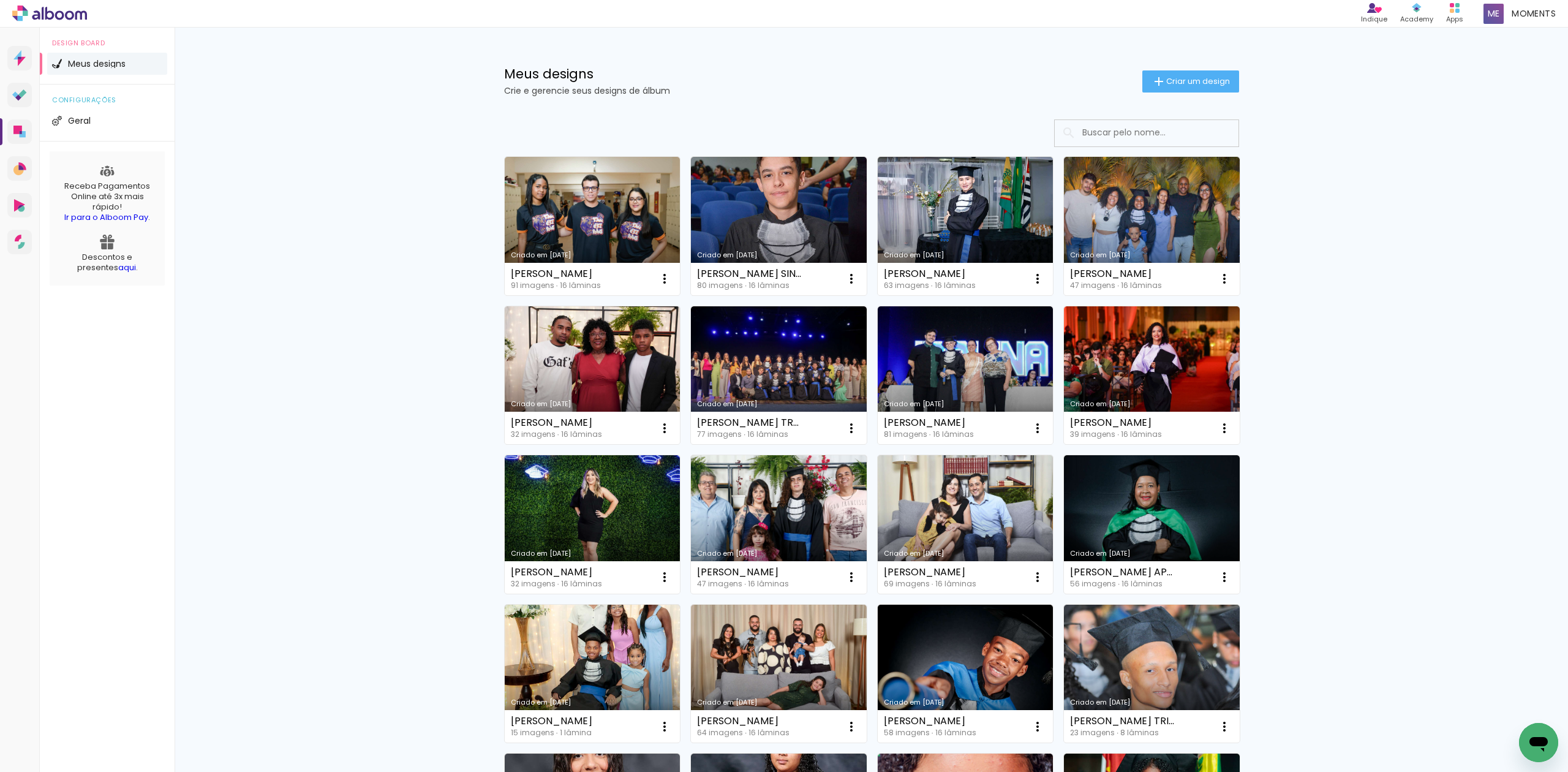
click at [1092, 135] on input at bounding box center [1163, 133] width 175 height 25
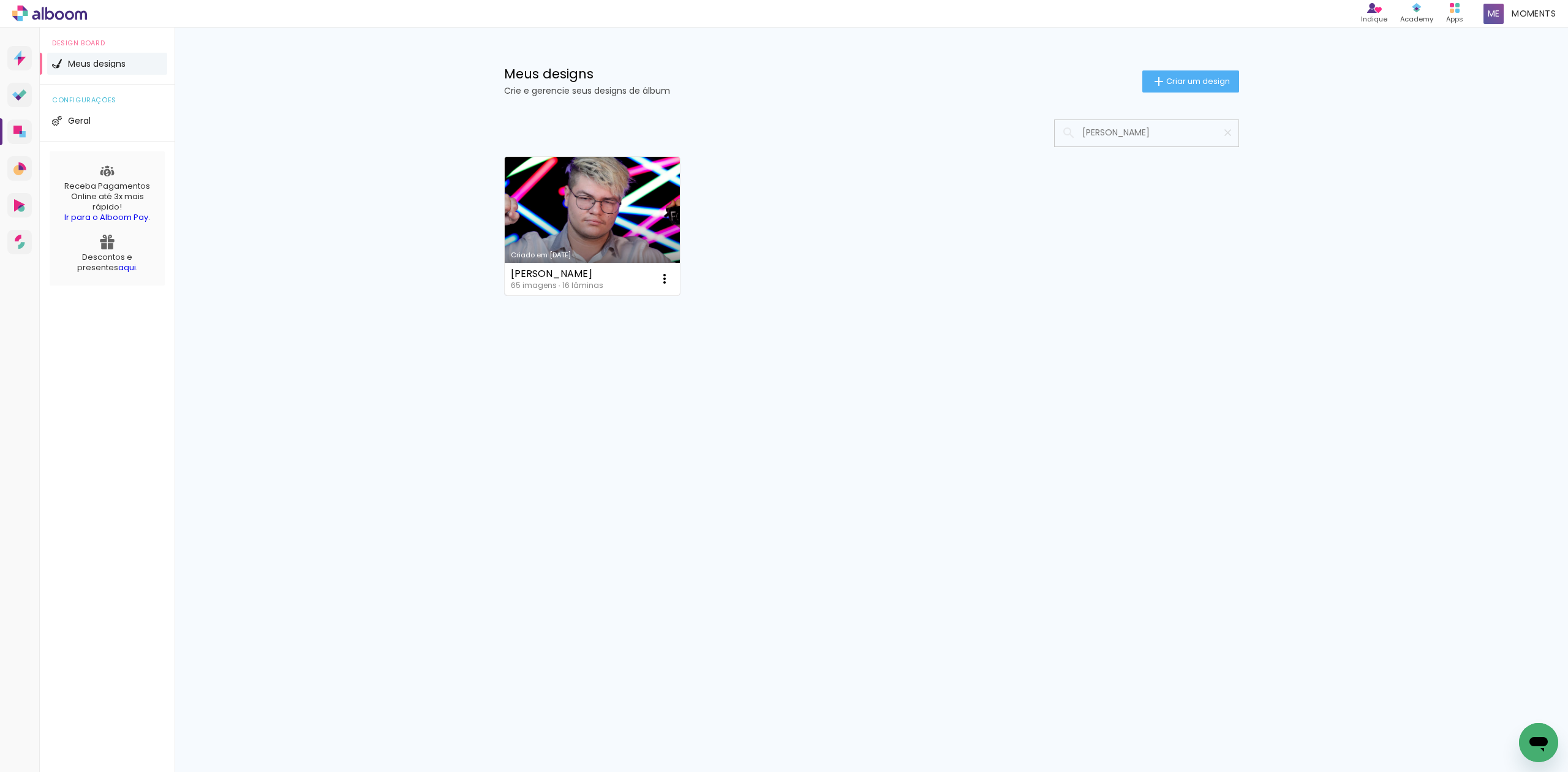
type input "[PERSON_NAME]"
type paper-input "[PERSON_NAME]"
click at [577, 229] on link "Criado em [DATE]" at bounding box center [592, 226] width 176 height 138
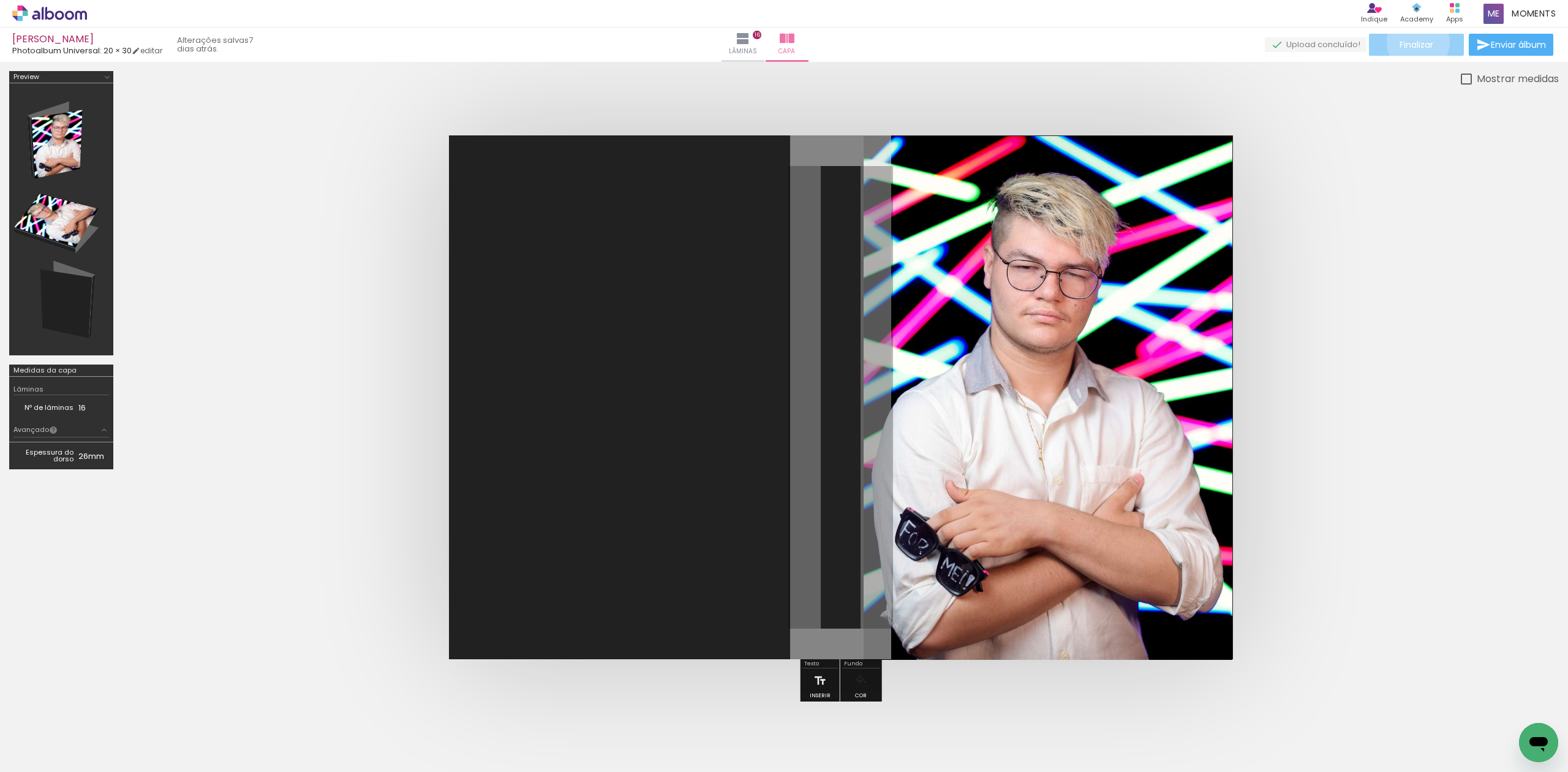
click at [1413, 41] on span "Finalizar" at bounding box center [1416, 45] width 34 height 8
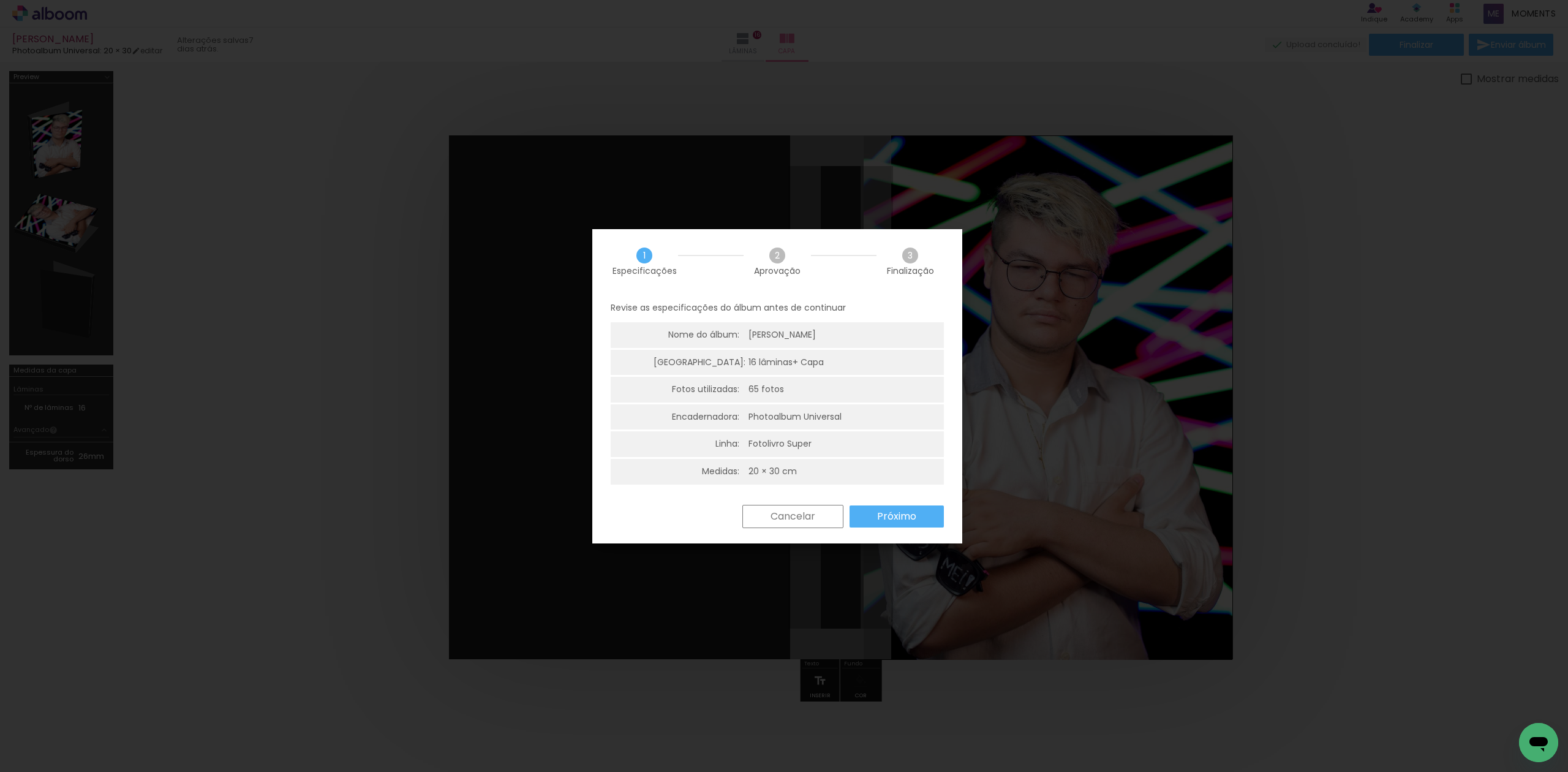
click at [0, 0] on slot "Próximo" at bounding box center [0, 0] width 0 height 0
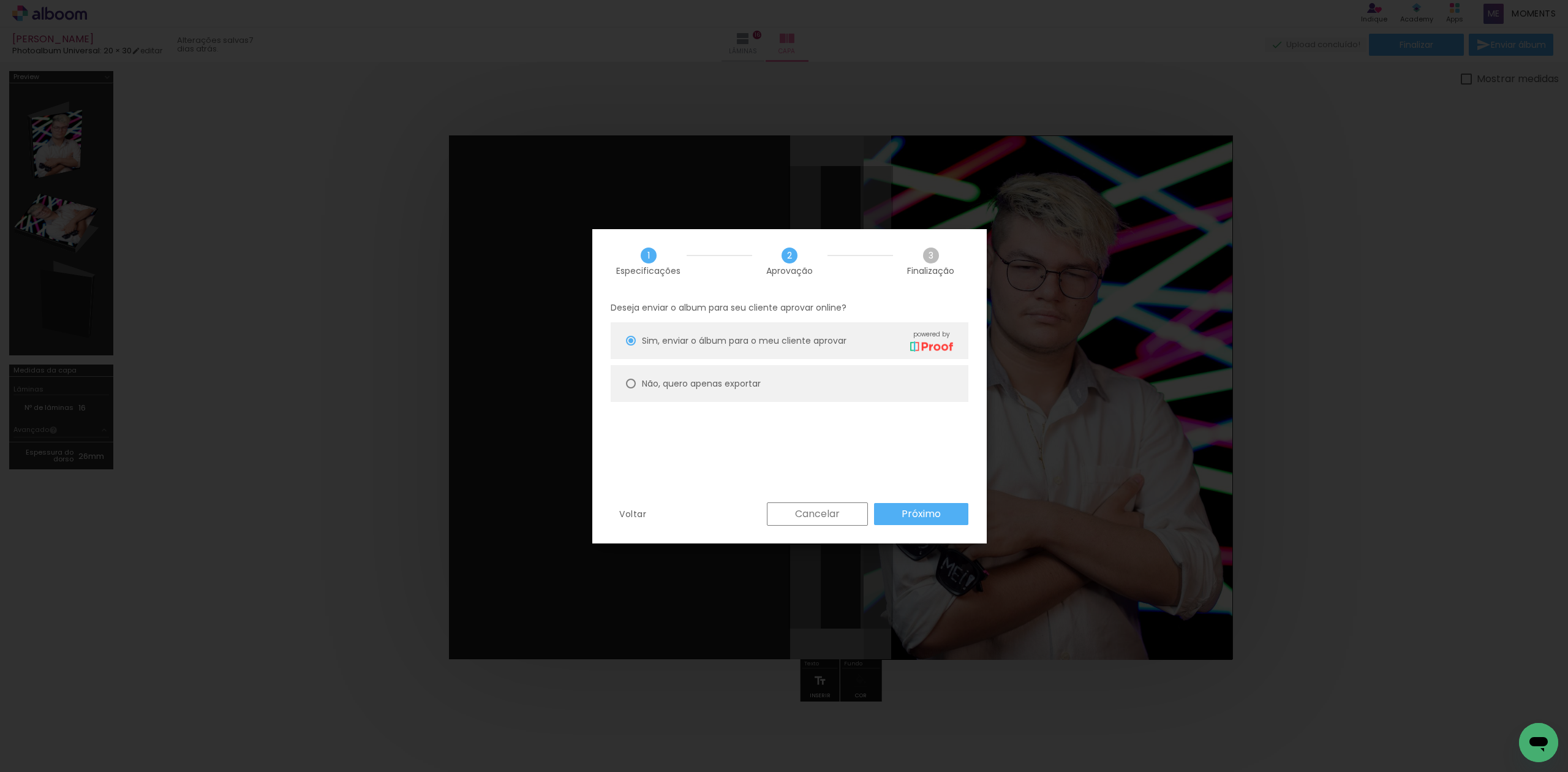
click at [659, 368] on paper-radio-button "Não, quero apenas exportar" at bounding box center [789, 383] width 358 height 37
type paper-radio-button "on"
click at [945, 510] on paper-button "Próximo" at bounding box center [921, 514] width 95 height 22
type input "Alta, 300 DPI"
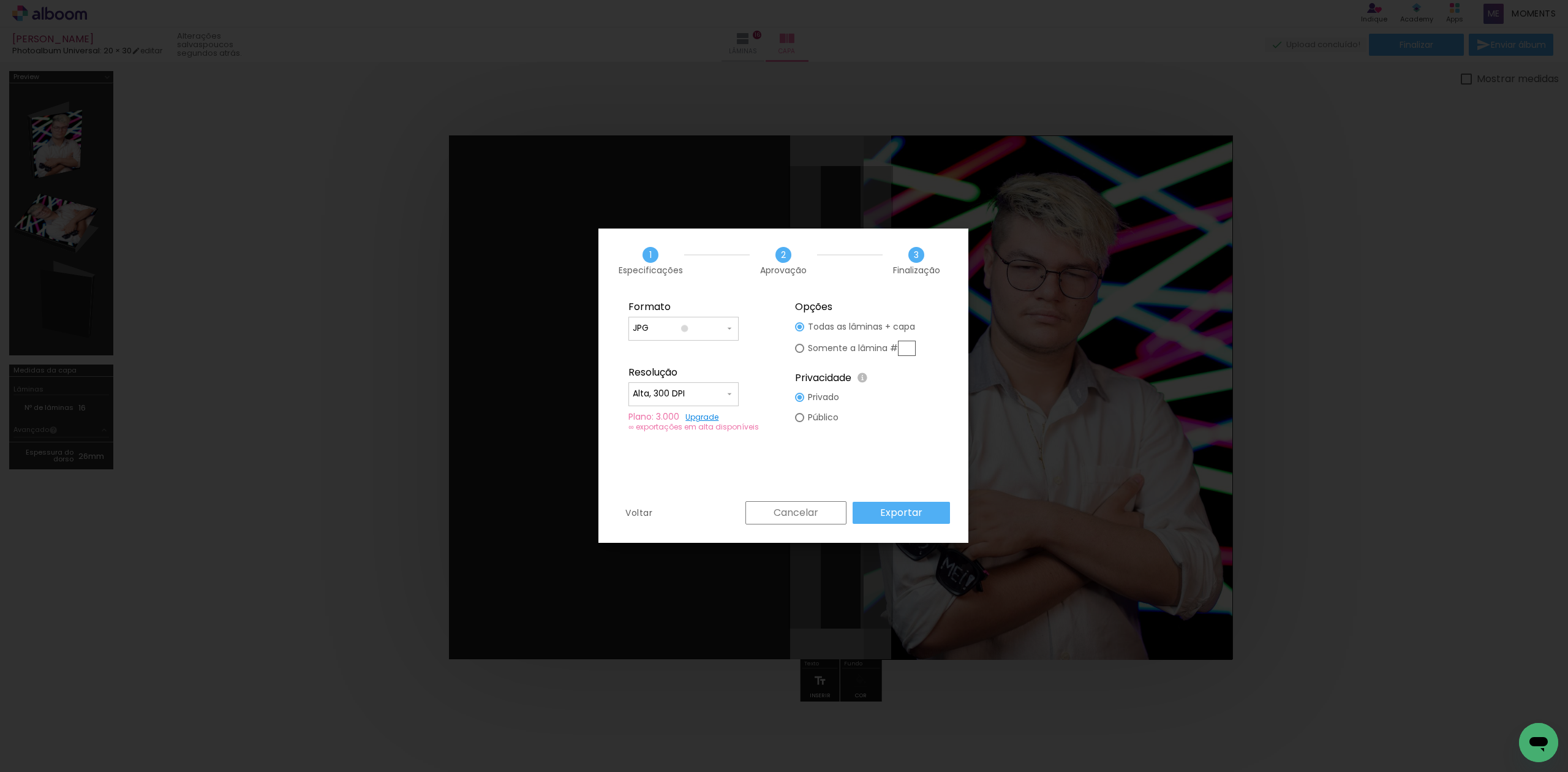
click at [685, 328] on input "JPG" at bounding box center [678, 329] width 92 height 12
click at [675, 344] on paper-item "PDF" at bounding box center [684, 351] width 110 height 24
type input "PDF"
click at [679, 391] on input "Alta, 300 DPI" at bounding box center [678, 394] width 92 height 12
click at [691, 415] on paper-item "Baixa" at bounding box center [684, 416] width 110 height 24
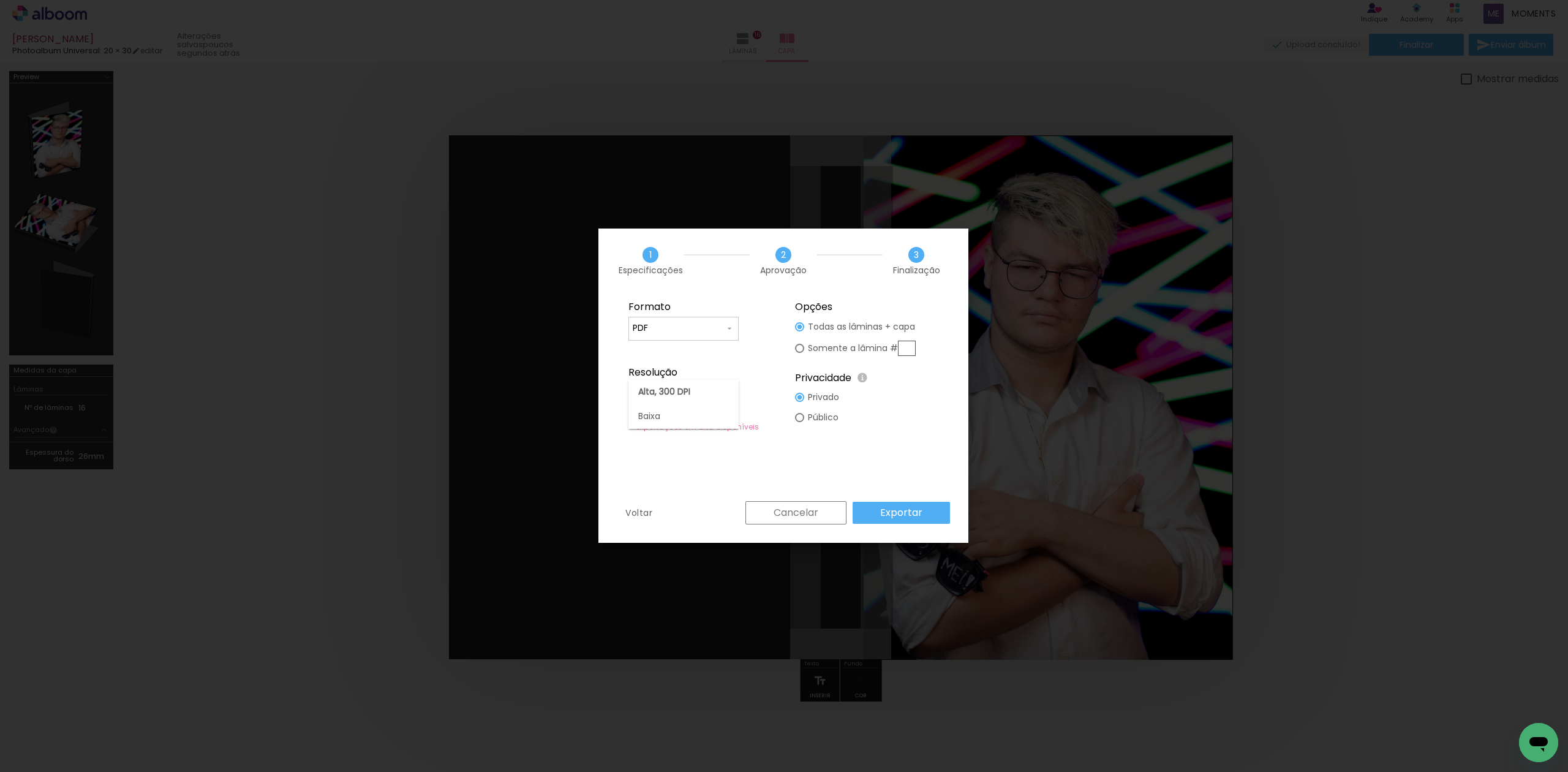
type input "Baixa"
click at [875, 521] on paper-button "Exportar" at bounding box center [901, 512] width 97 height 22
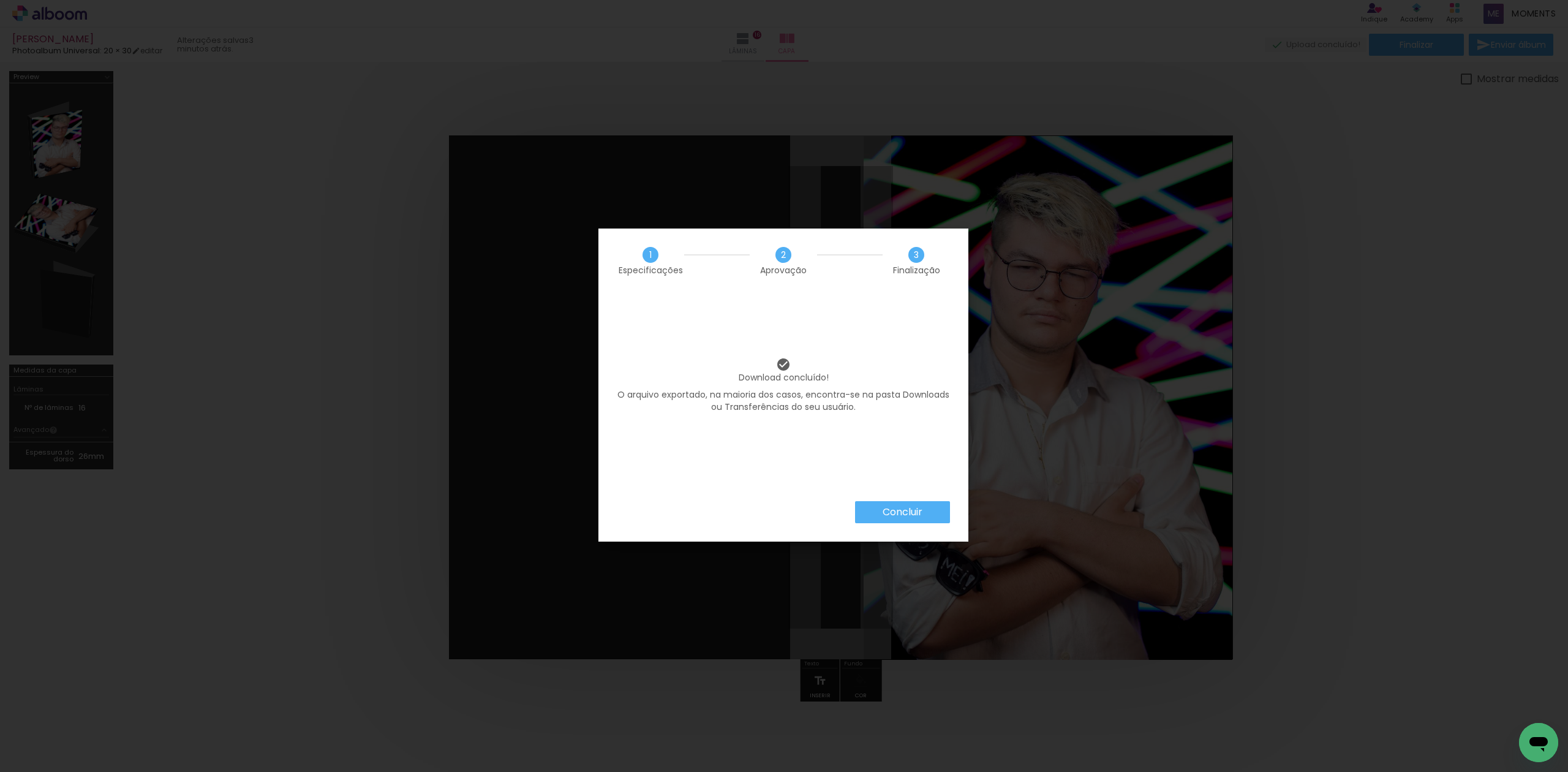
click at [922, 519] on paper-button "Concluir" at bounding box center [902, 512] width 95 height 22
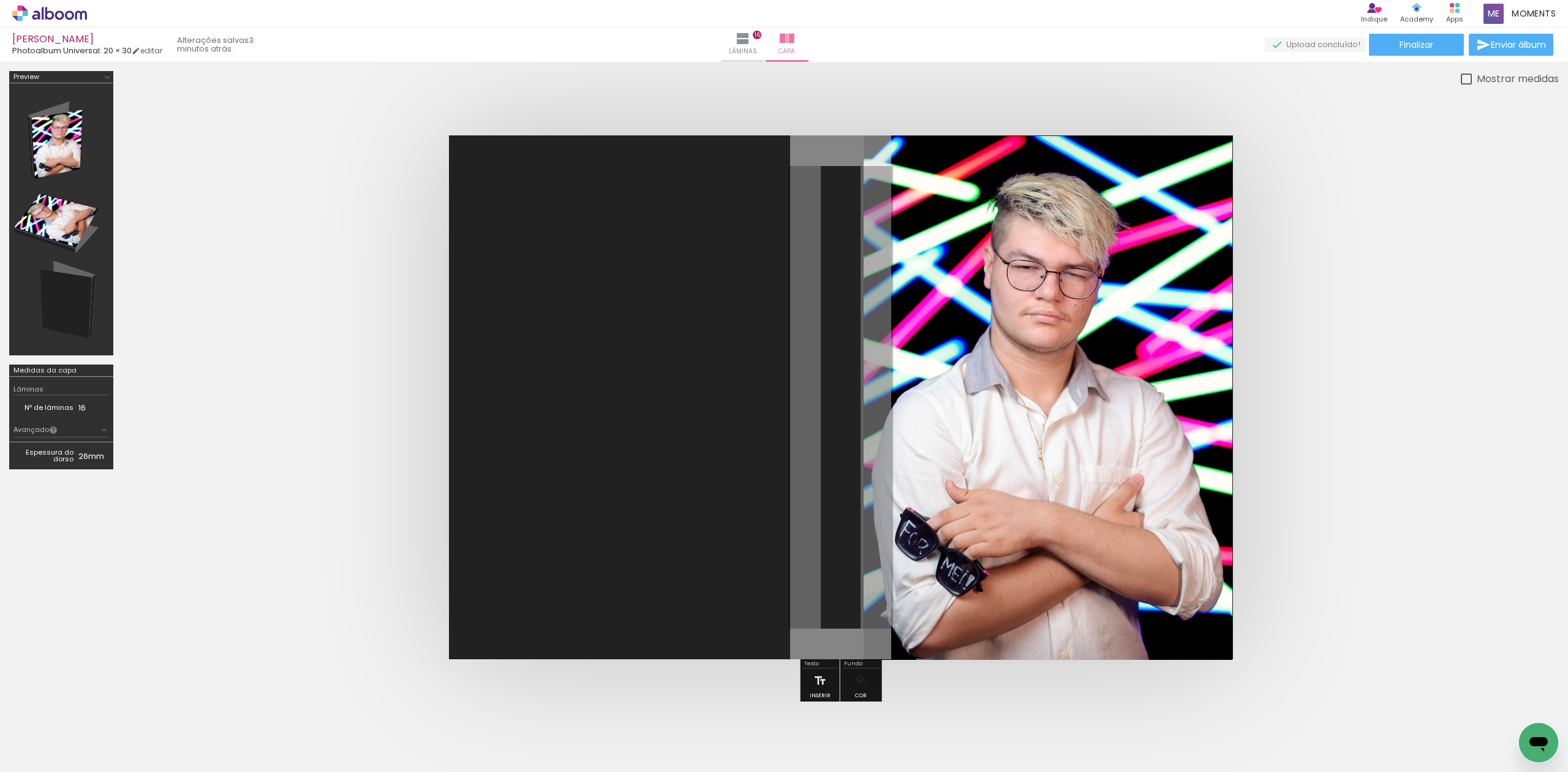
click at [52, 19] on icon at bounding box center [50, 13] width 75 height 16
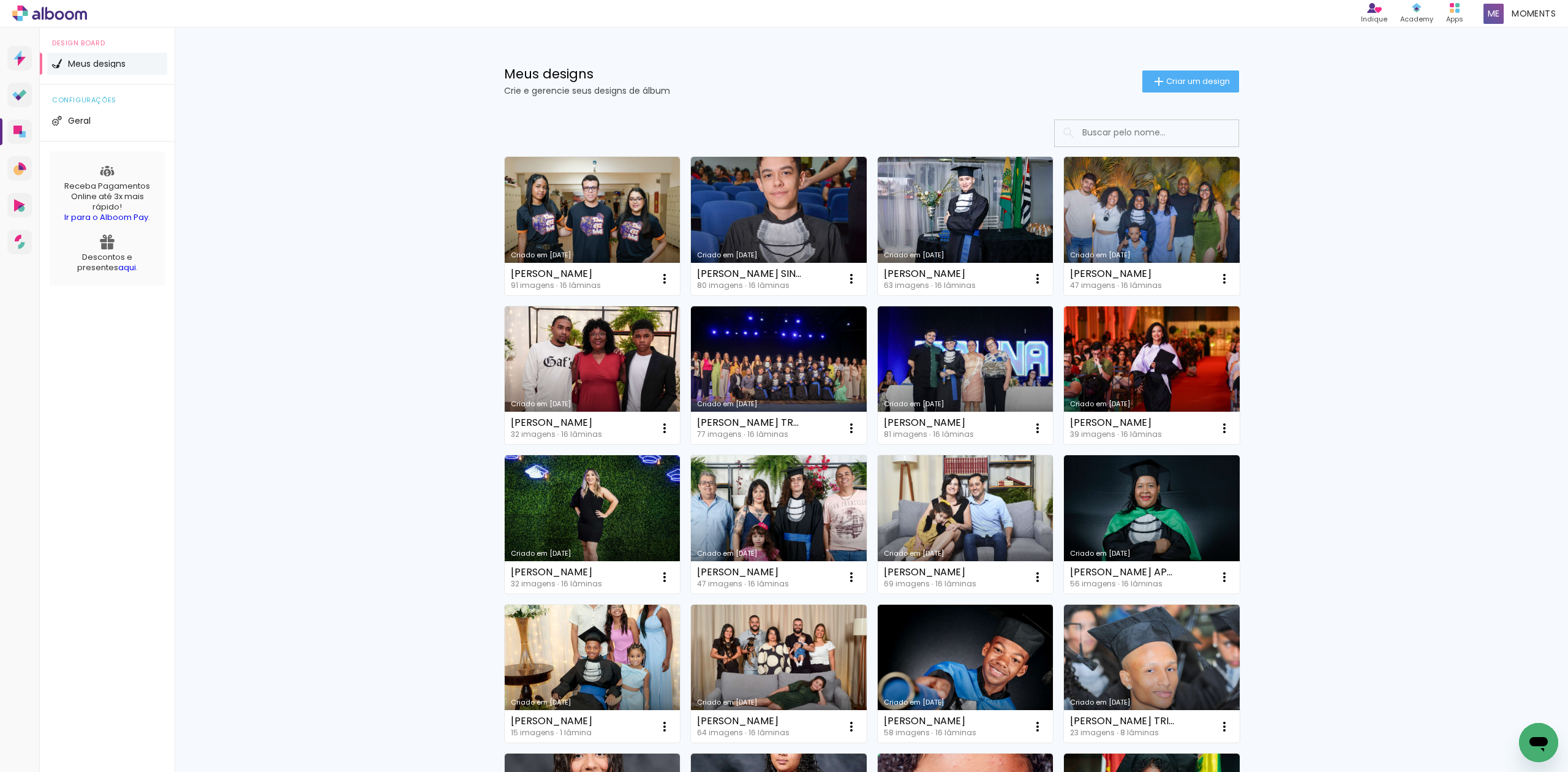
click at [1117, 128] on input at bounding box center [1163, 133] width 175 height 25
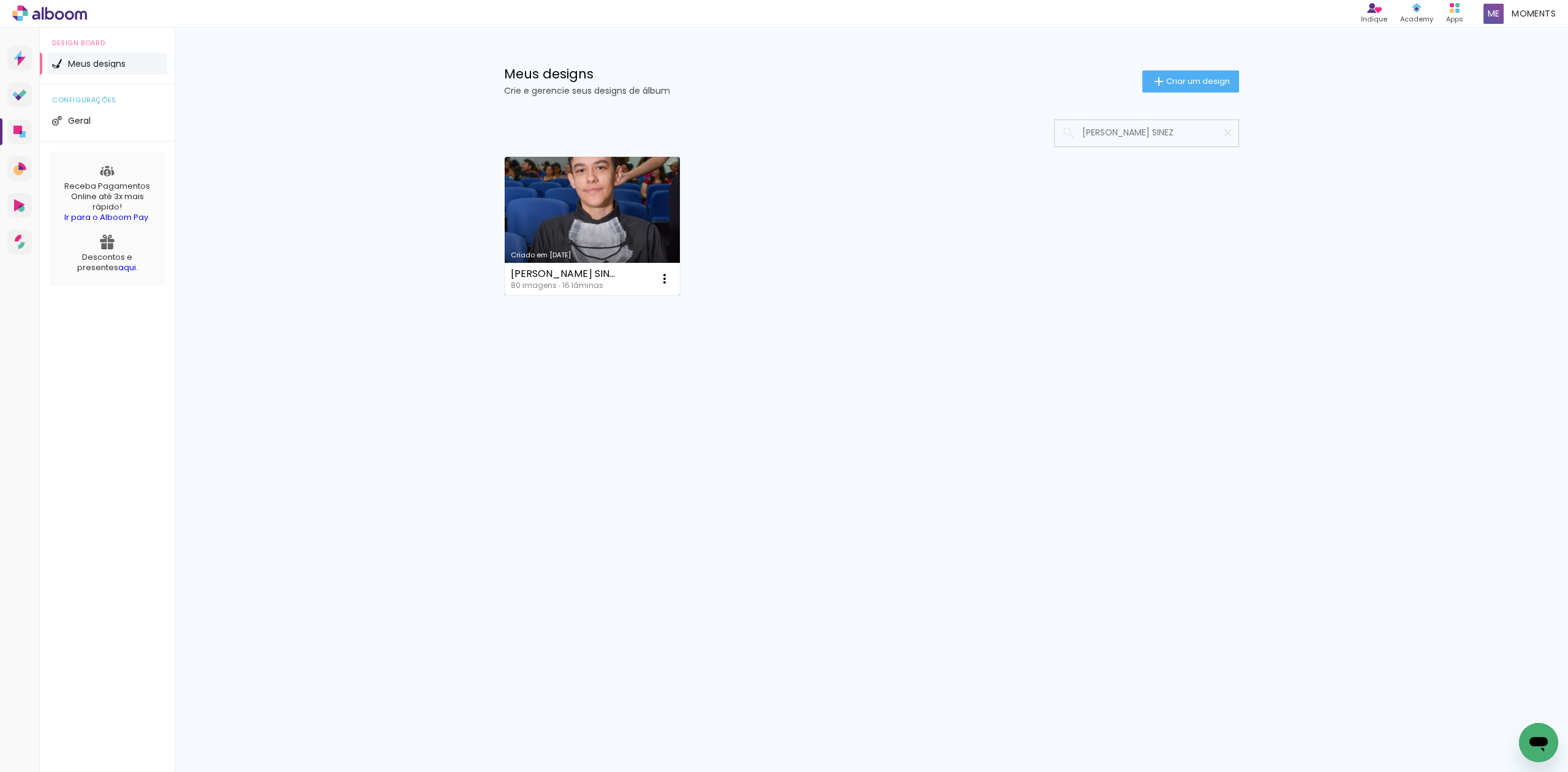
type input "[PERSON_NAME] SINEZ"
type paper-input "[PERSON_NAME] SINEZ"
click at [600, 224] on link "Criado em [DATE]" at bounding box center [592, 226] width 176 height 138
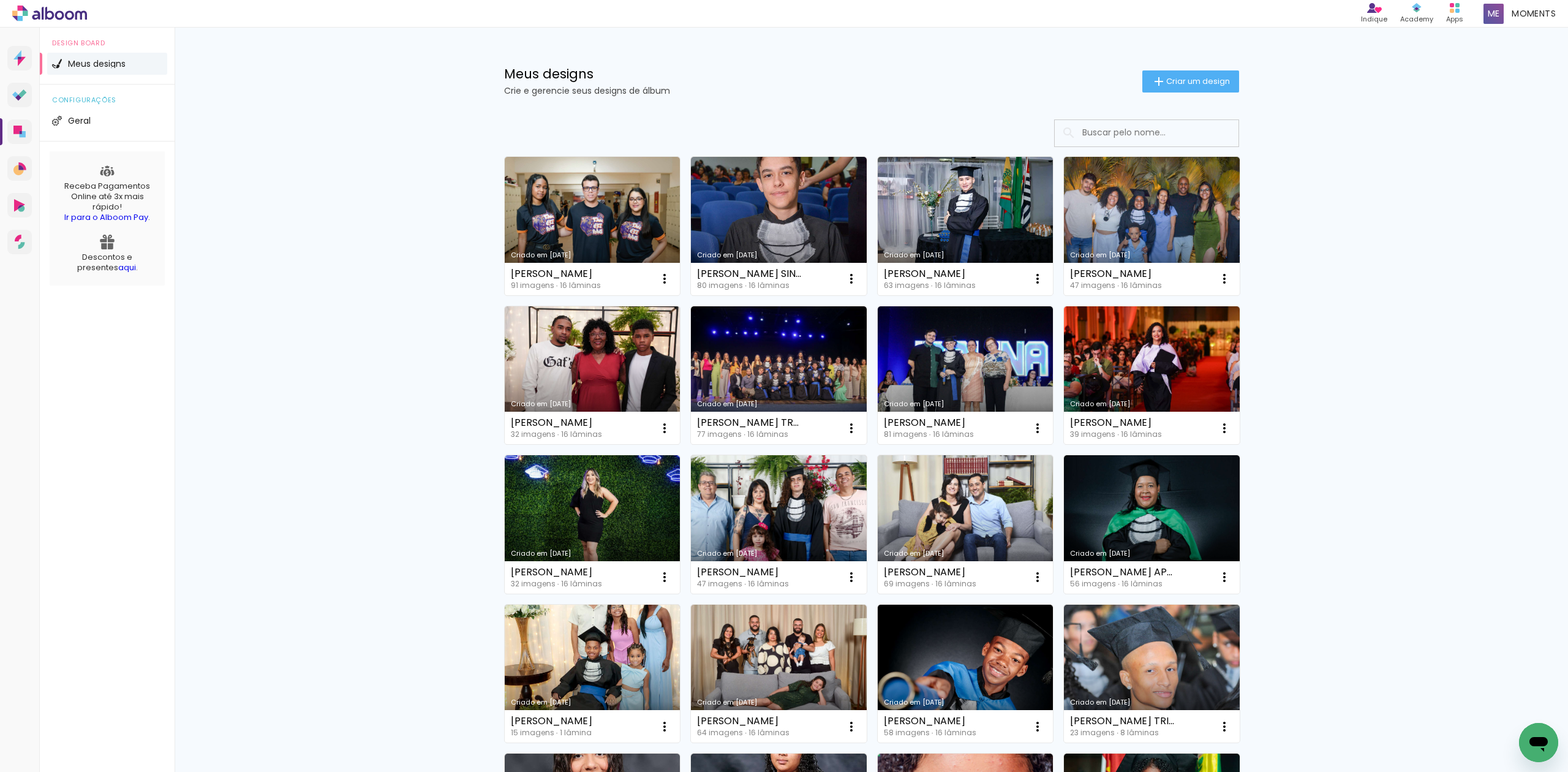
click at [1154, 133] on input at bounding box center [1163, 133] width 175 height 25
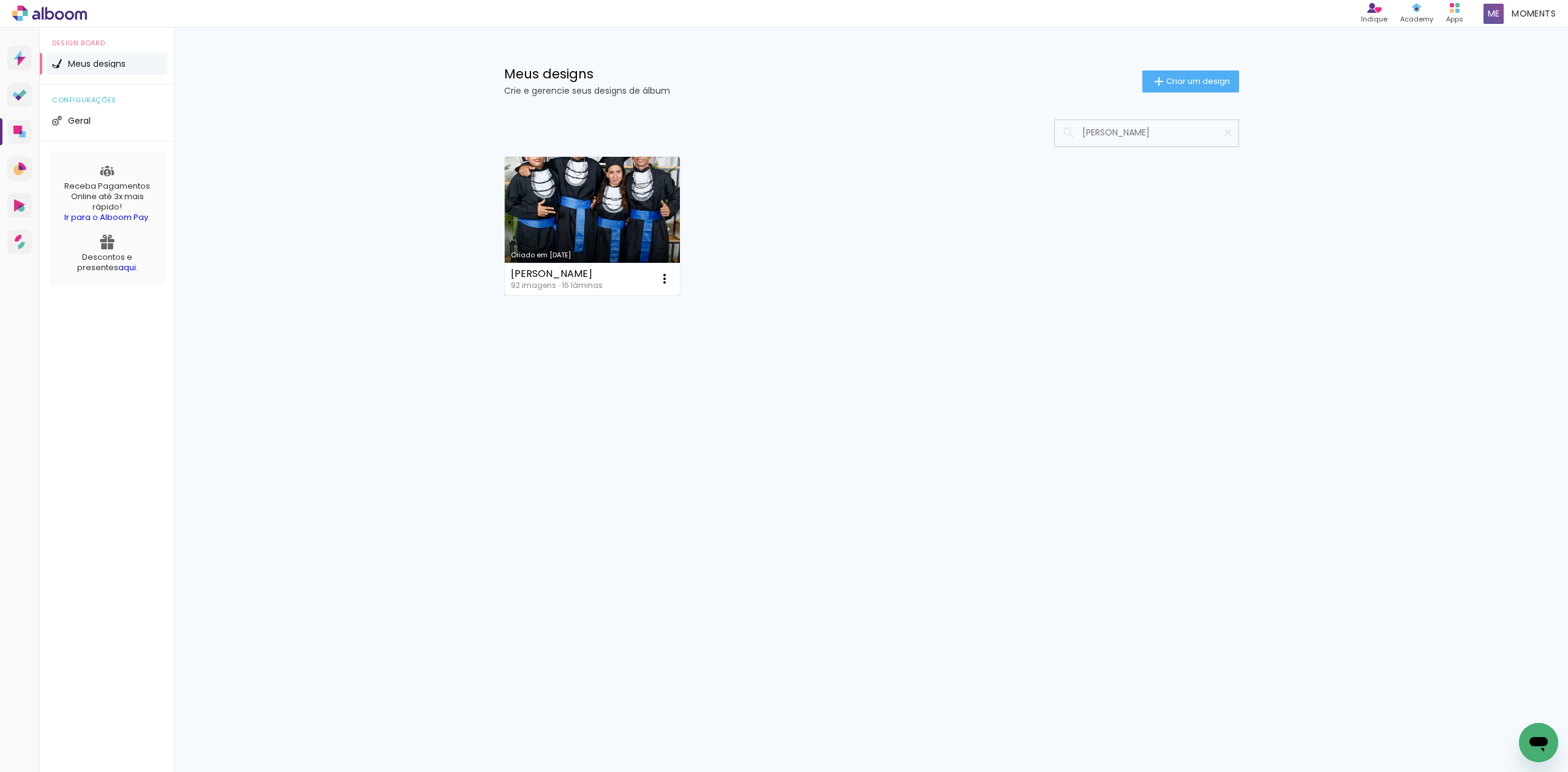
type input "[PERSON_NAME]"
type paper-input "[PERSON_NAME]"
click at [638, 204] on link "Criado em [DATE]" at bounding box center [592, 226] width 176 height 138
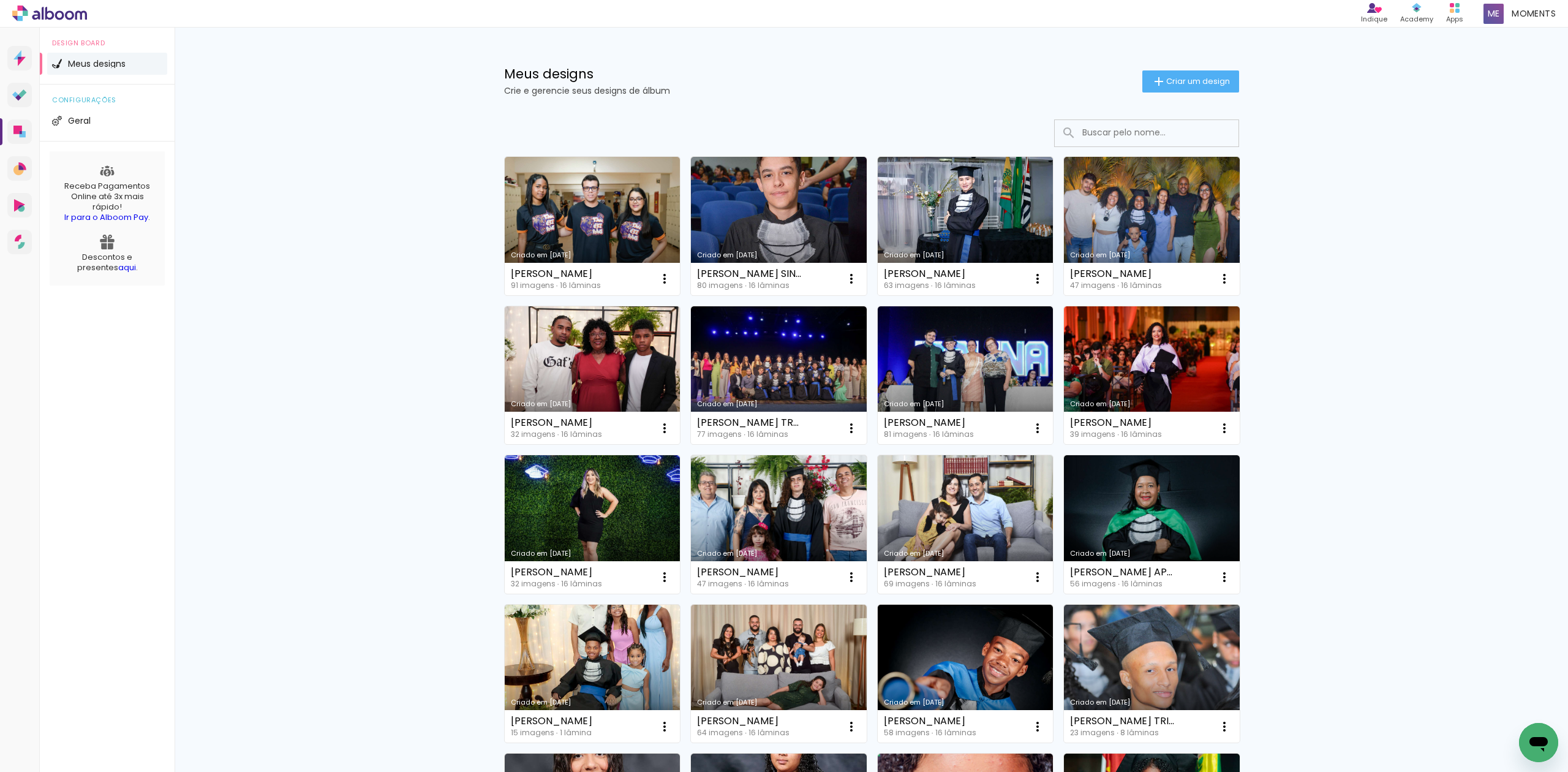
click at [1190, 135] on input at bounding box center [1163, 133] width 175 height 25
paste input "MARCOS ANTONIO LEMOS DE SOUSA"
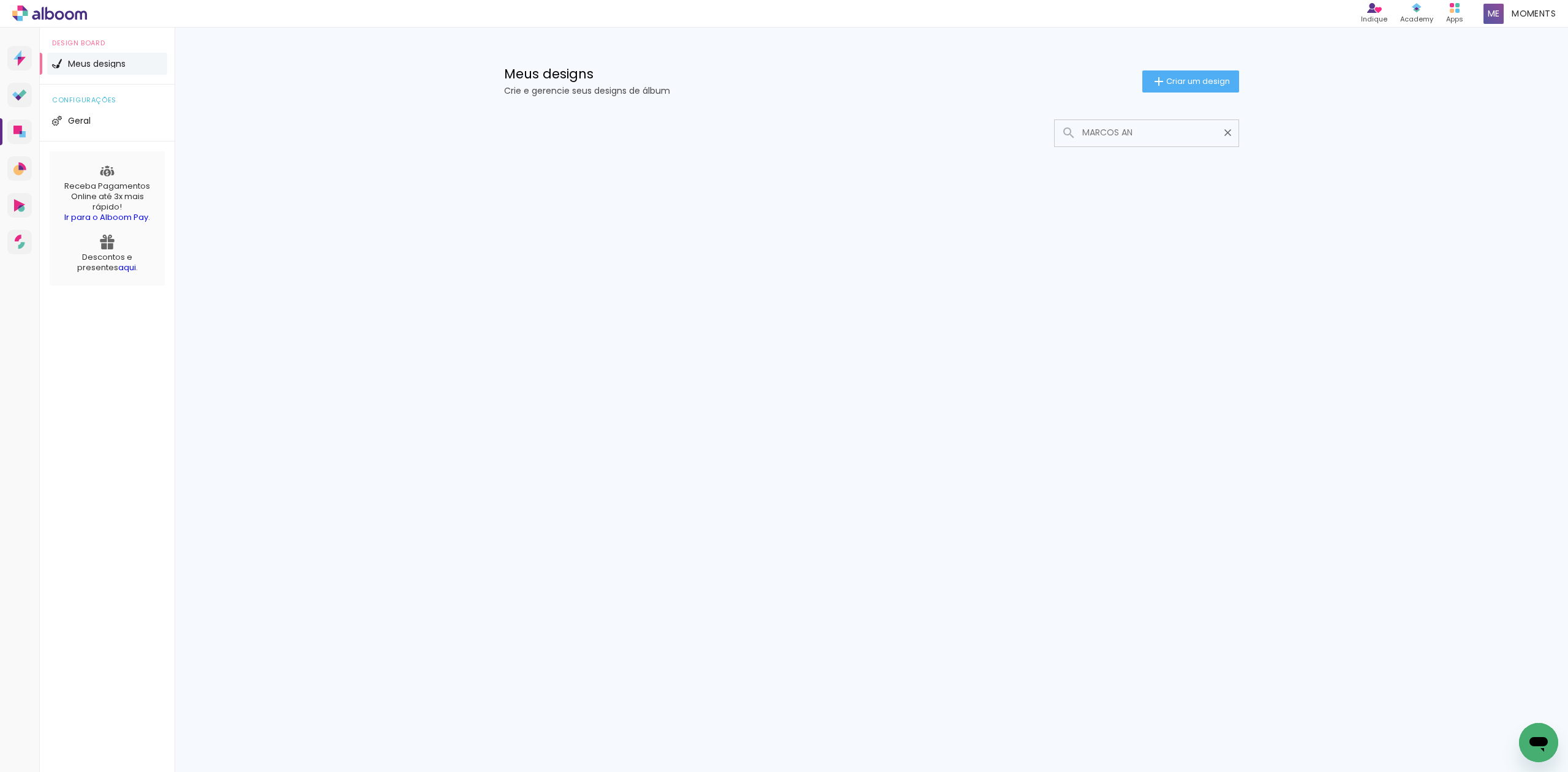
type input "MARCOS AN"
type paper-input "MARCOS AN"
drag, startPoint x: 1226, startPoint y: 127, endPoint x: 1195, endPoint y: 146, distance: 36.4
click at [1226, 128] on iron-icon at bounding box center [1228, 133] width 12 height 12
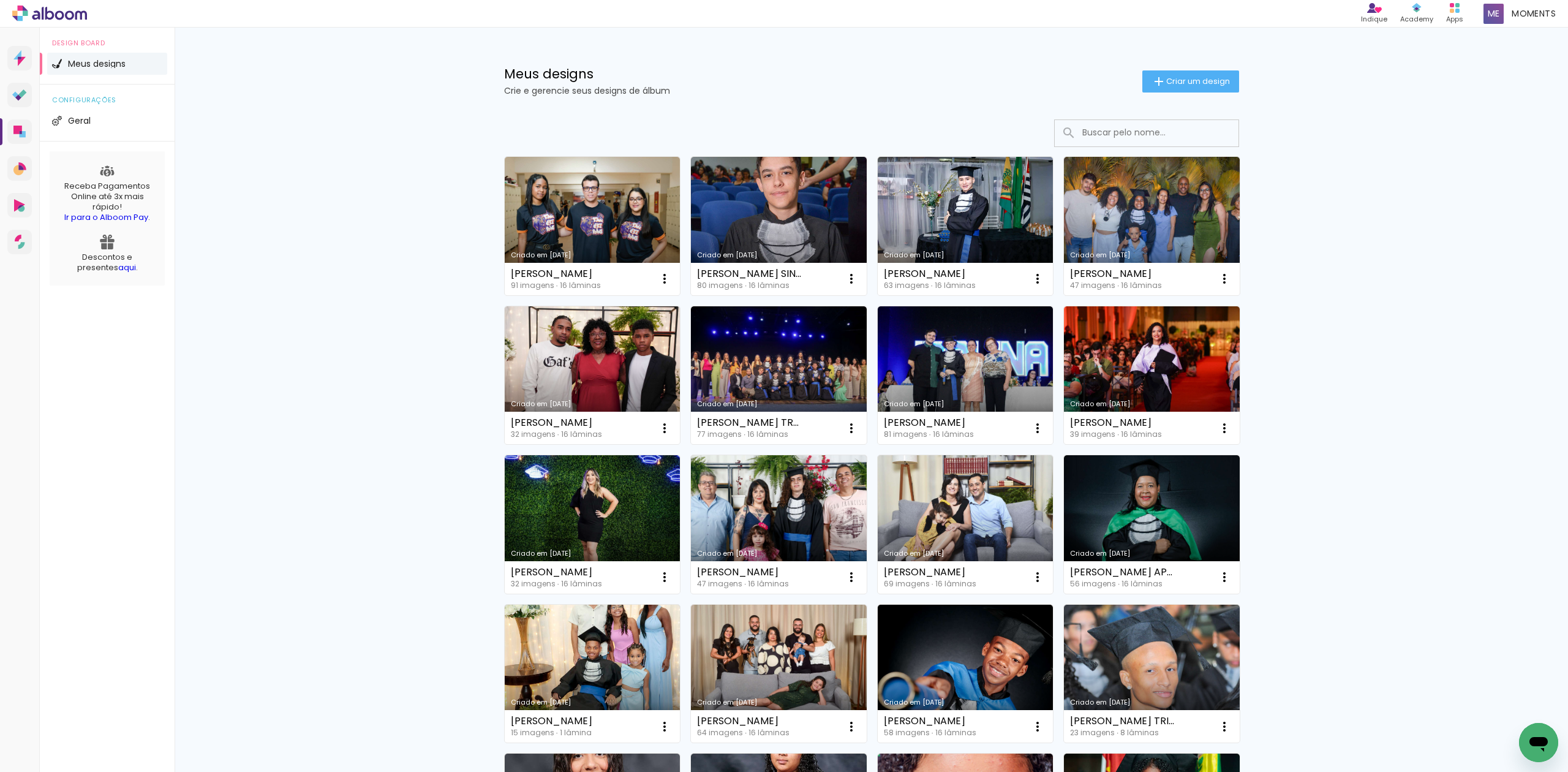
click at [1121, 138] on input at bounding box center [1163, 133] width 175 height 25
paste input "NICOLY PEDROSO PEREIRA"
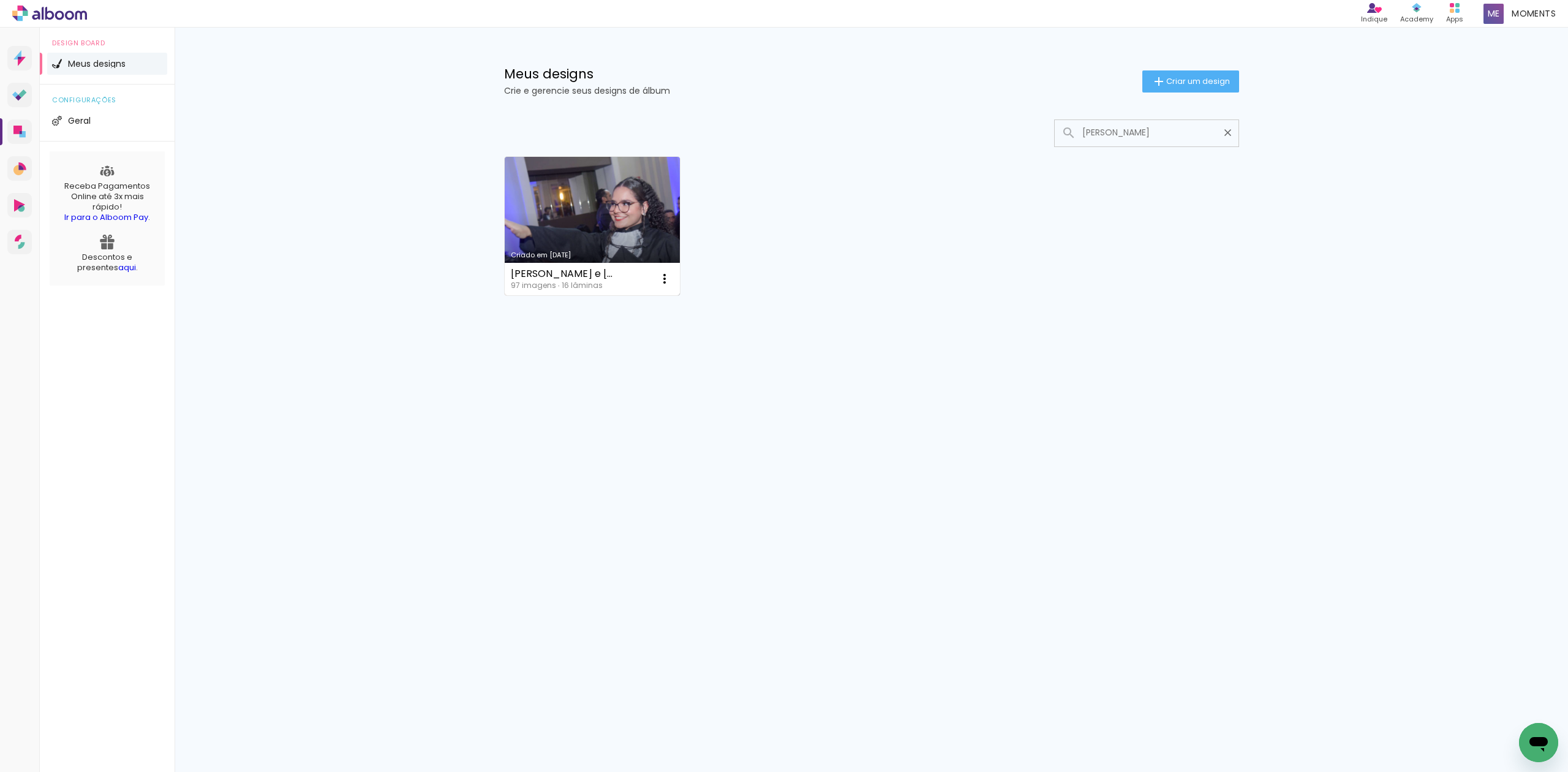
type input "NICOLY PEDROSO PEREIRA"
type paper-input "NICOLY PEDROSO PEREIRA"
click at [560, 239] on link "Criado em 08/07/25" at bounding box center [592, 226] width 176 height 138
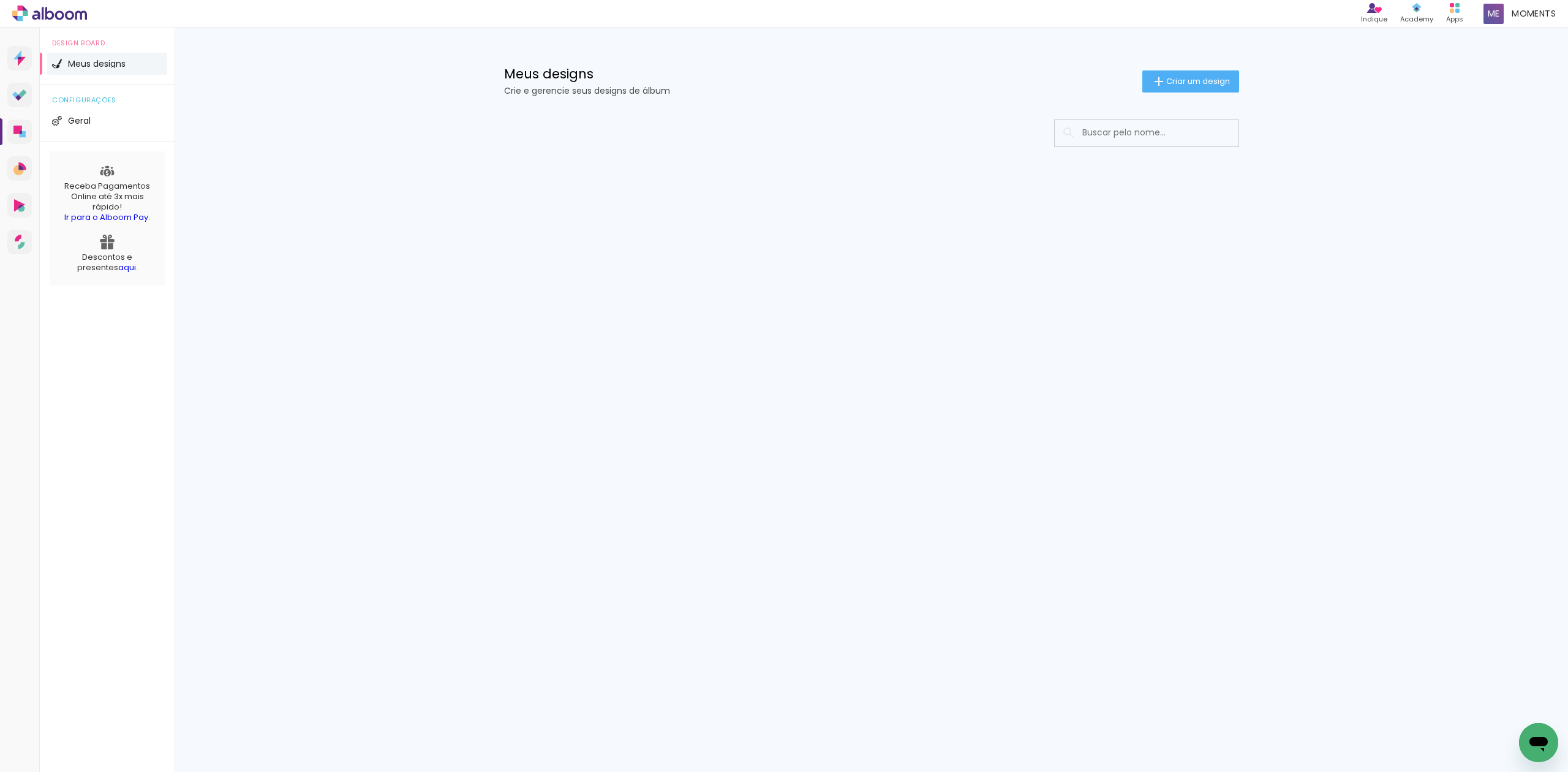
click at [1199, 143] on input at bounding box center [1163, 133] width 175 height 25
type input "N"
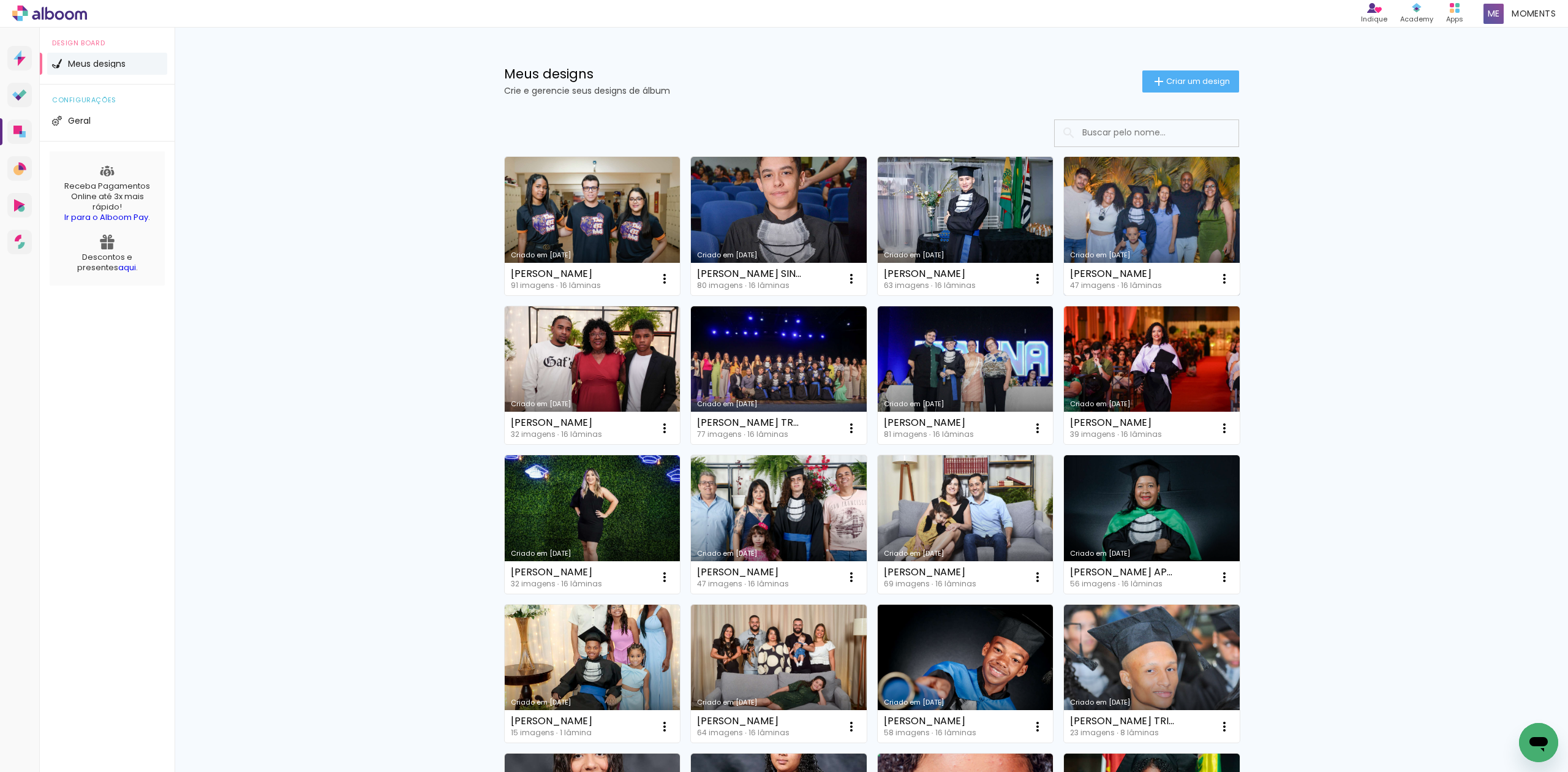
paste paper-input "NATHÁLIA [PERSON_NAME]"
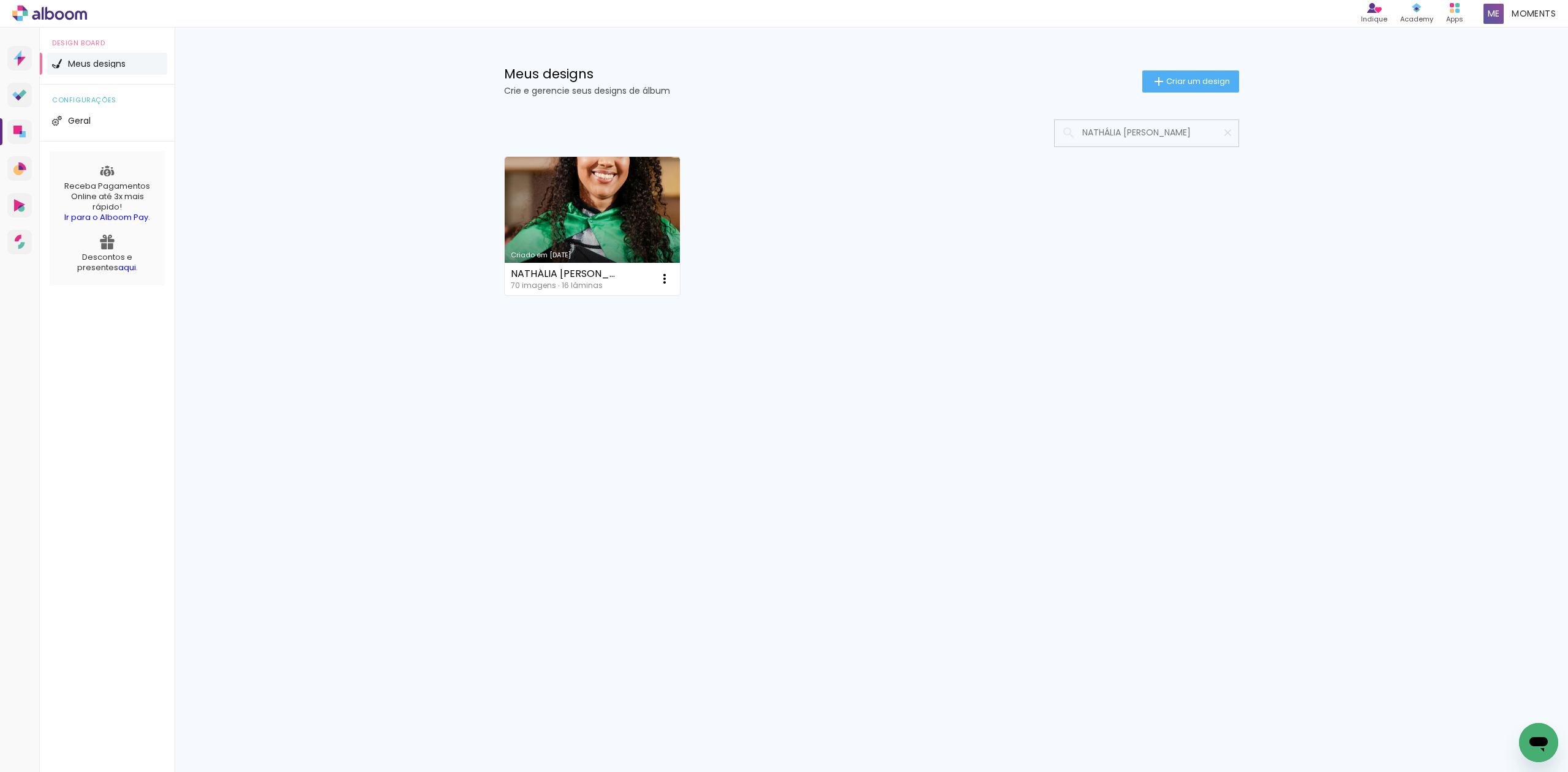
scroll to position [0, 12]
type input "NATHÁLIA [PERSON_NAME]"
type paper-input "NATHÁLIA [PERSON_NAME]"
click at [695, 212] on div "Criado em [DATE] NATHÁLIA [PERSON_NAME] 70 imagens ∙ 16 lâminas Abrir Fazer uma…" at bounding box center [871, 225] width 746 height 149
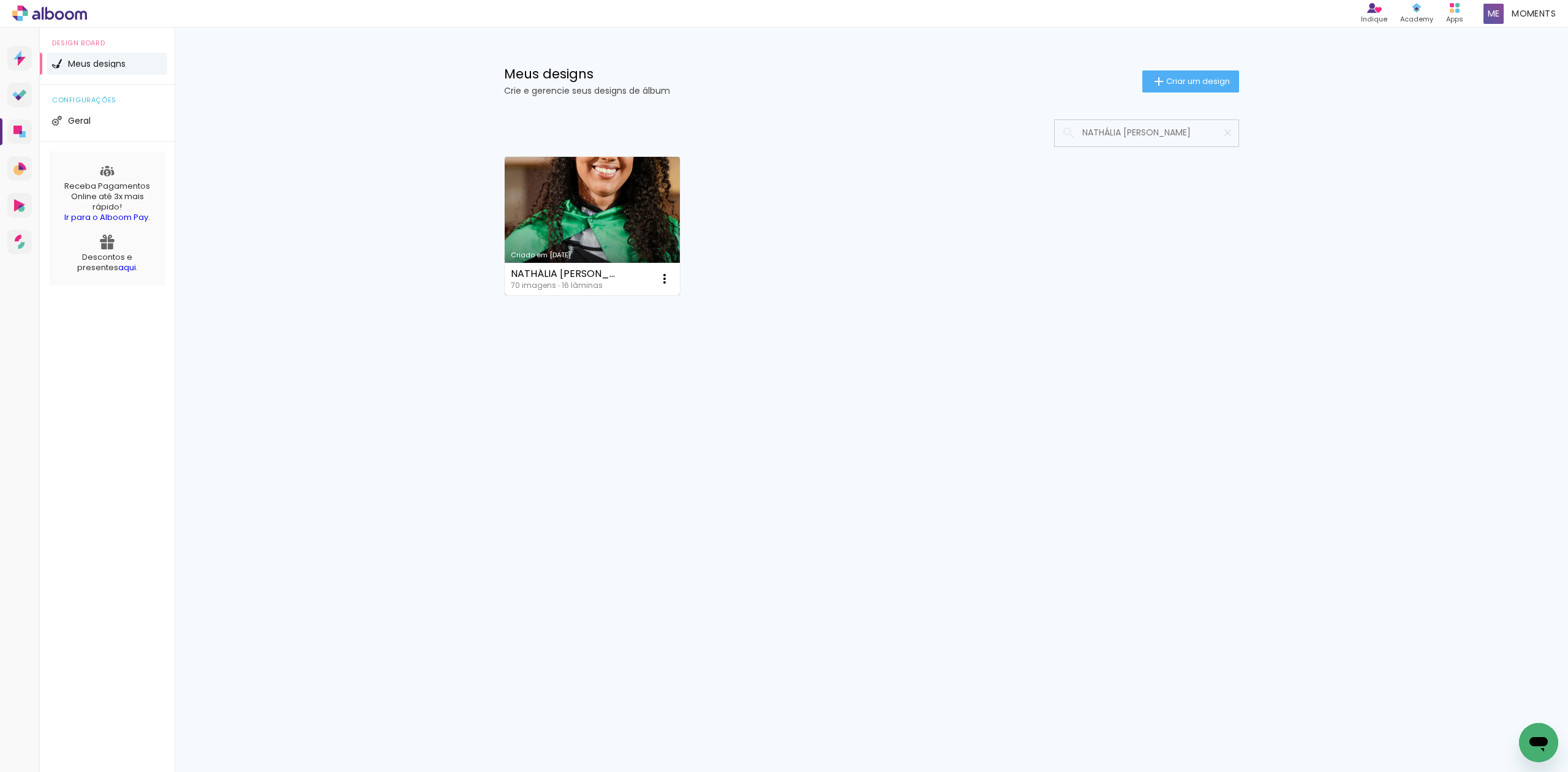
click at [637, 226] on link "Criado em [DATE]" at bounding box center [592, 226] width 176 height 138
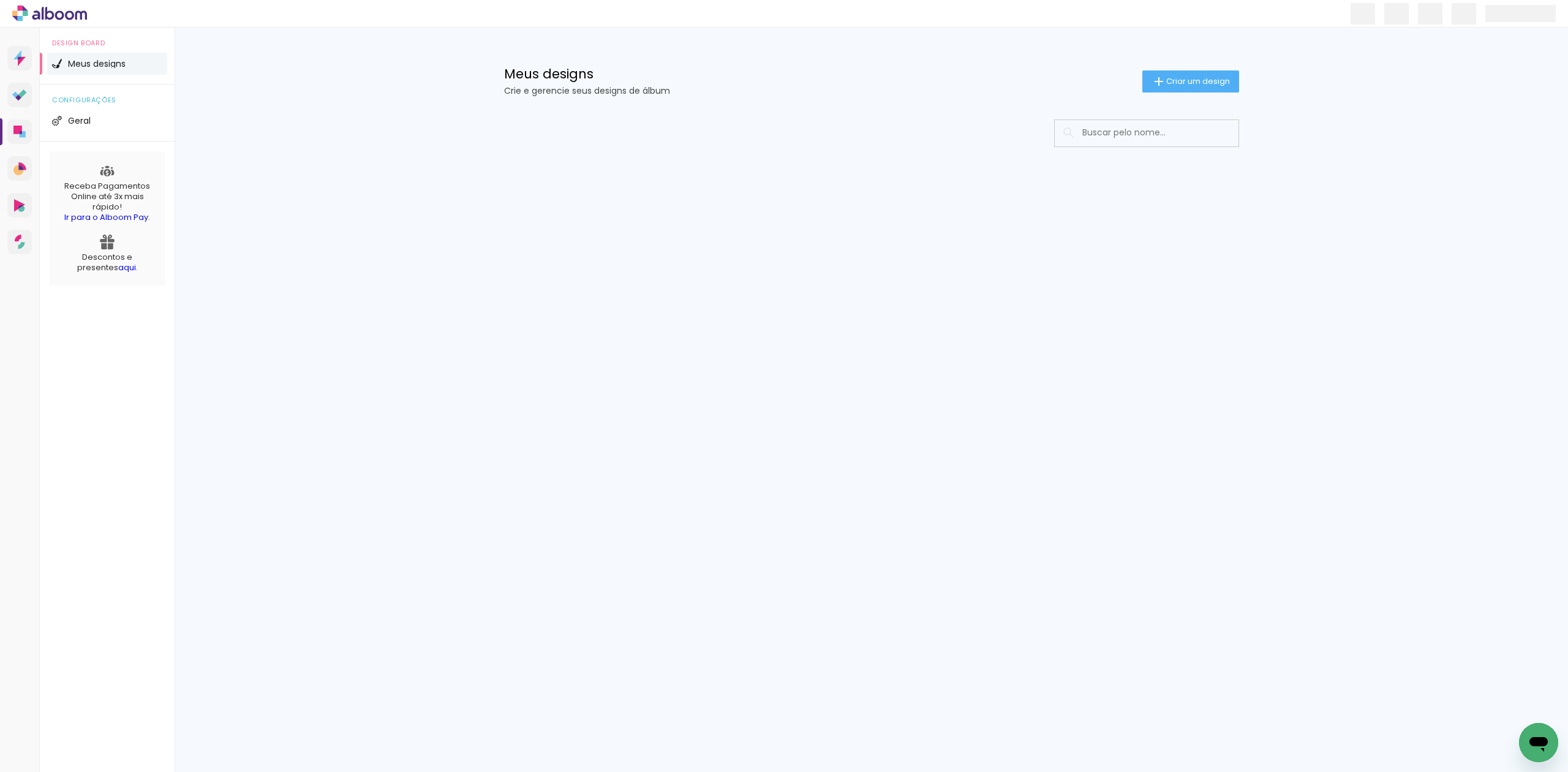
click at [1108, 133] on input at bounding box center [1163, 133] width 175 height 25
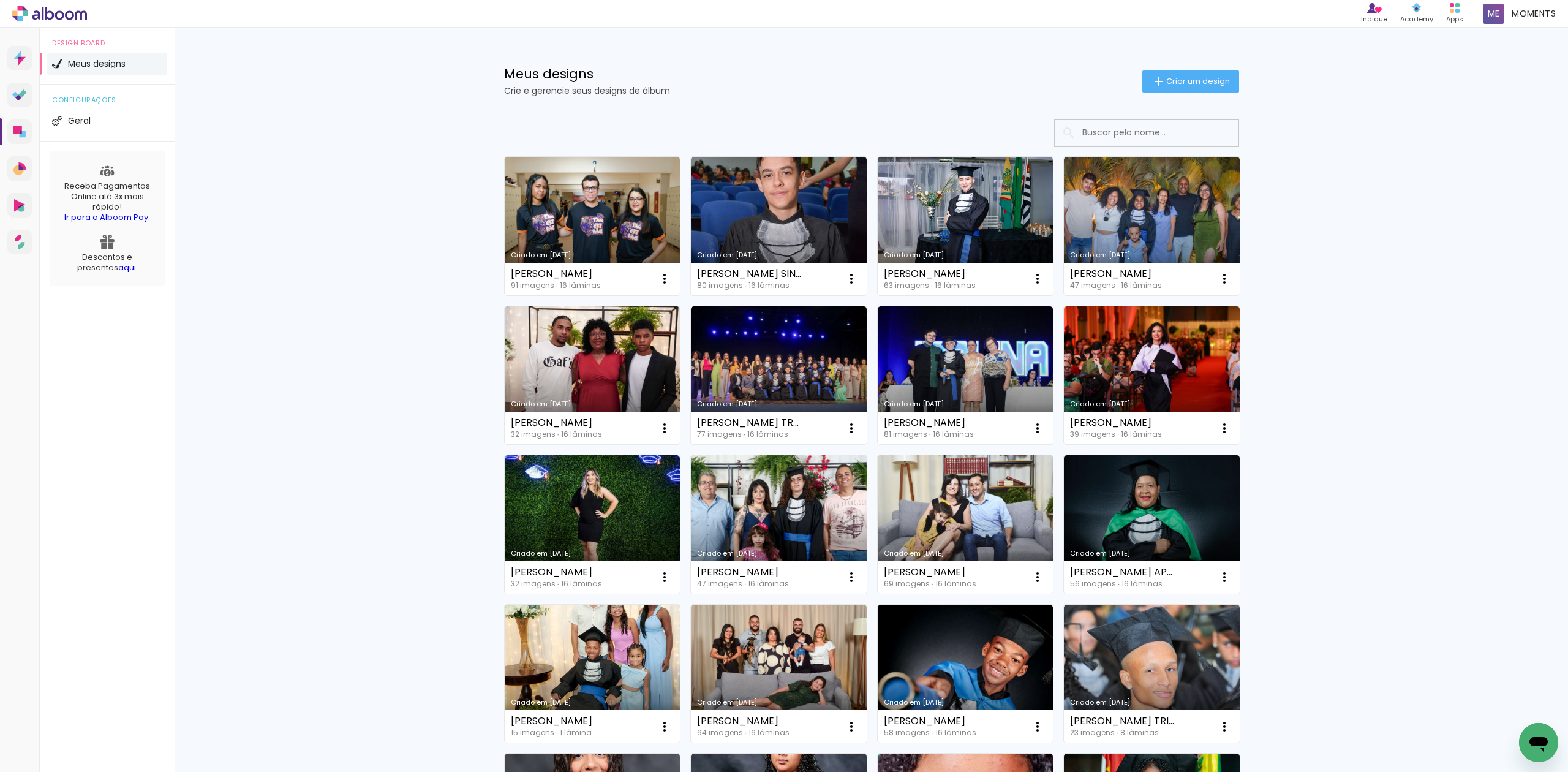
click at [1172, 133] on input at bounding box center [1163, 133] width 175 height 25
paste input "[PERSON_NAME]"
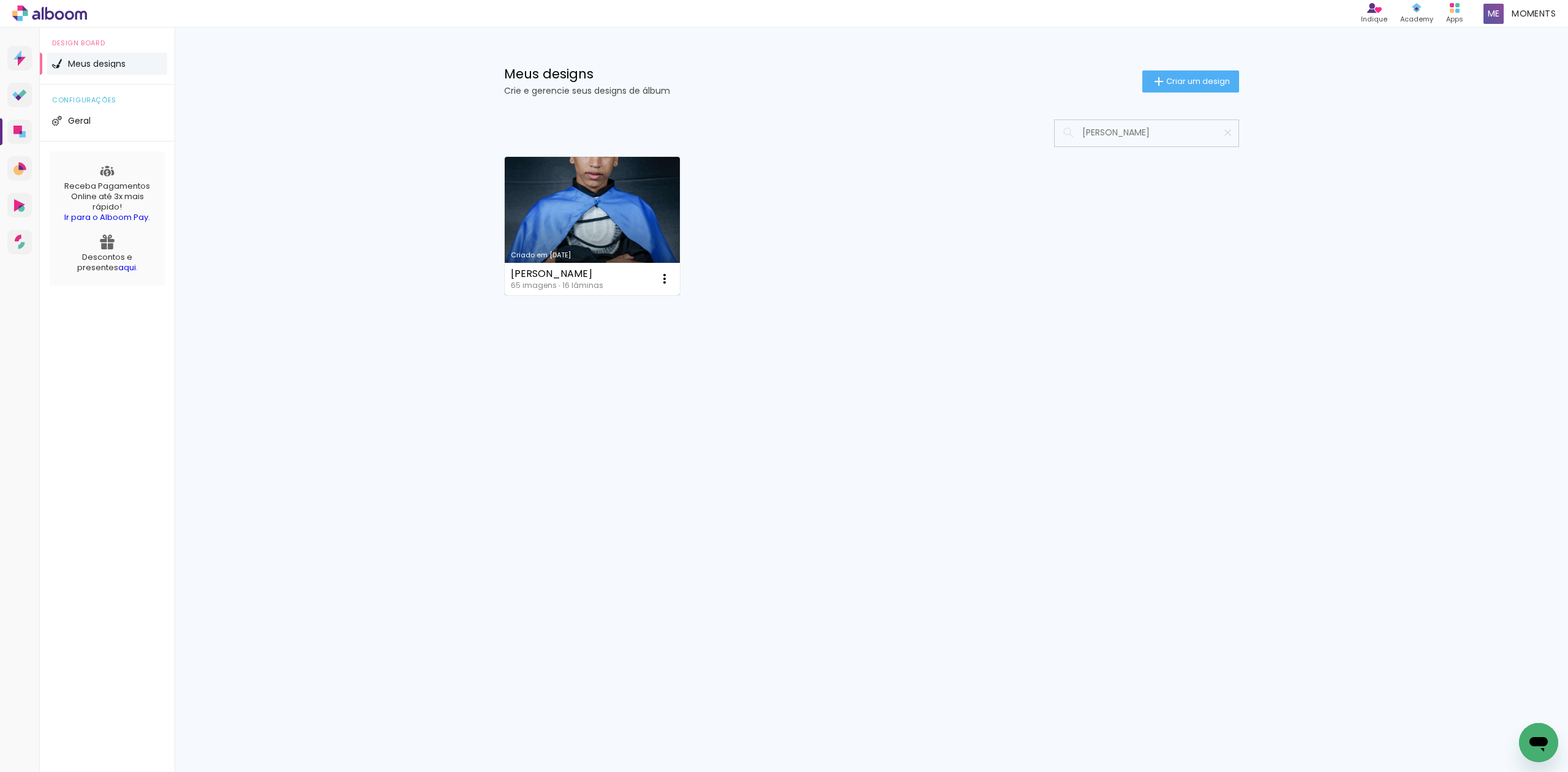
type input "PIERRE GABRIEL FREITAS ARAÚJO"
type paper-input "PIERRE GABRIEL FREITAS ARAÚJO"
click at [577, 206] on link "Criado em [DATE]" at bounding box center [592, 226] width 176 height 138
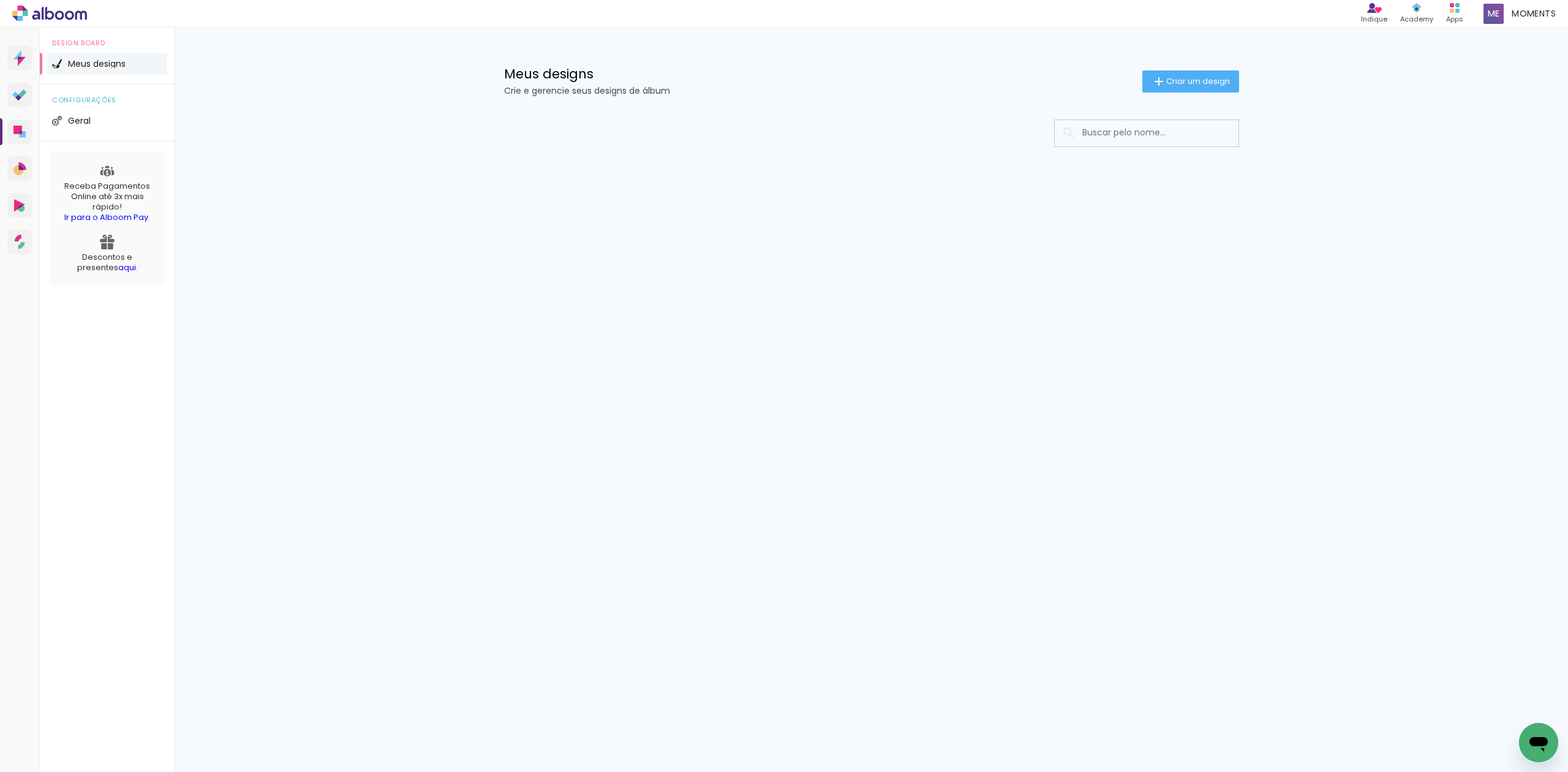
click at [1101, 128] on input at bounding box center [1163, 133] width 175 height 25
paste input "[PERSON_NAME] DE DEUS"
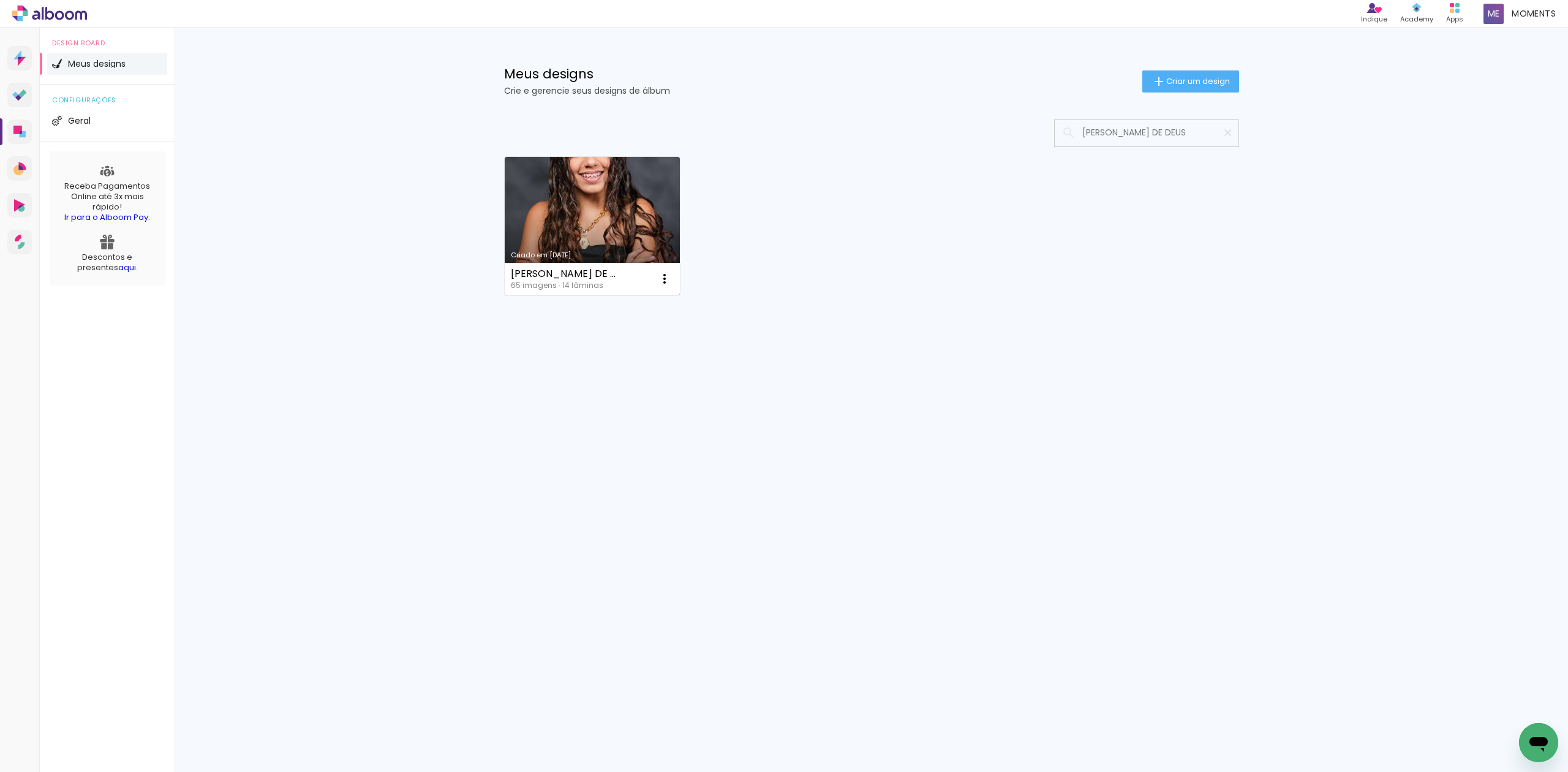
type input "[PERSON_NAME] DE DEUS"
type paper-input "[PERSON_NAME] DE DEUS"
click at [593, 223] on link "Criado em [DATE]" at bounding box center [592, 226] width 176 height 138
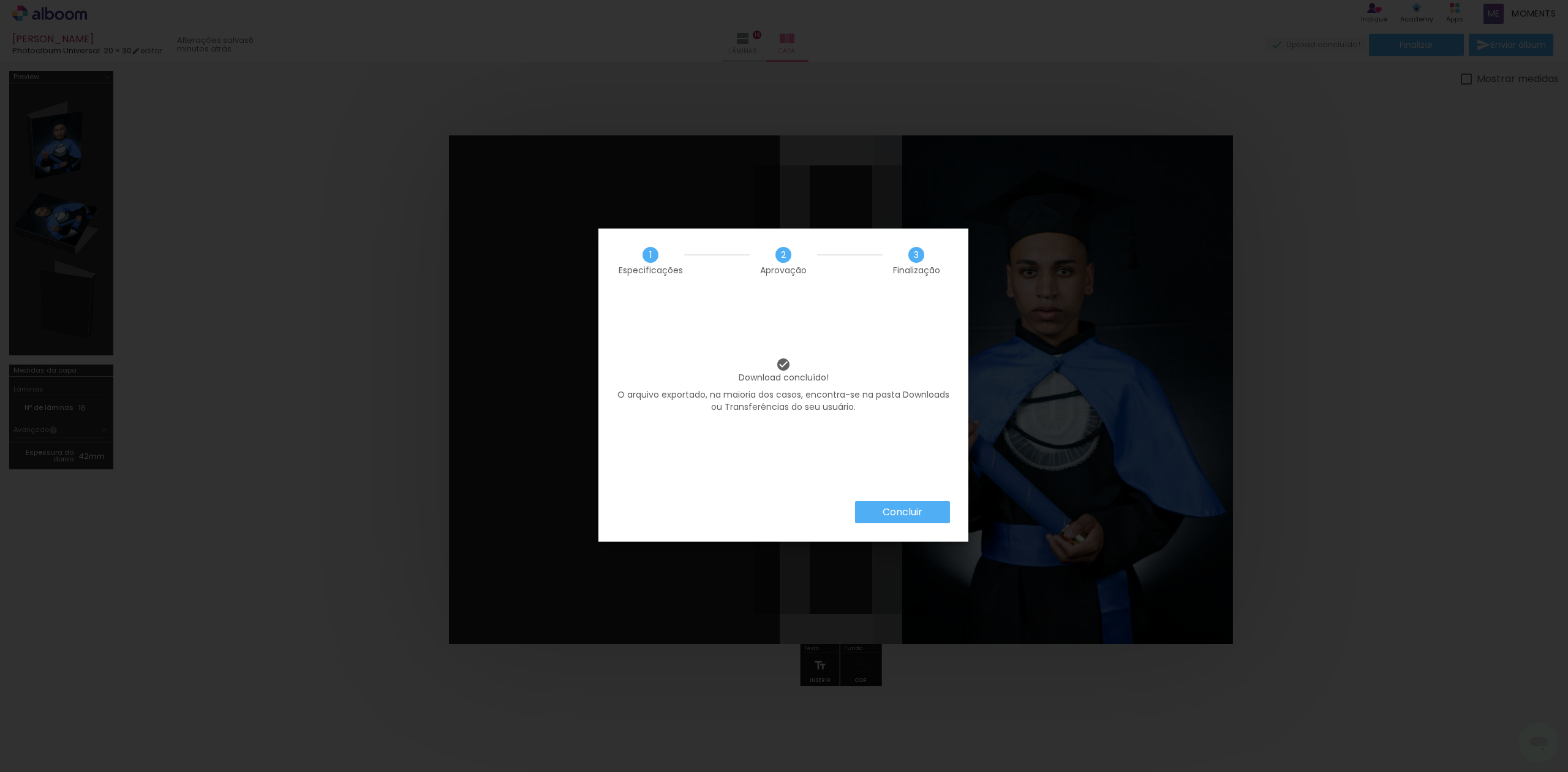
click at [887, 499] on div "Download concluído! O arquivo exportado, na maioria dos casos, encontra-se na p…" at bounding box center [784, 397] width 370 height 209
click at [887, 503] on paper-button "Concluir" at bounding box center [902, 512] width 95 height 22
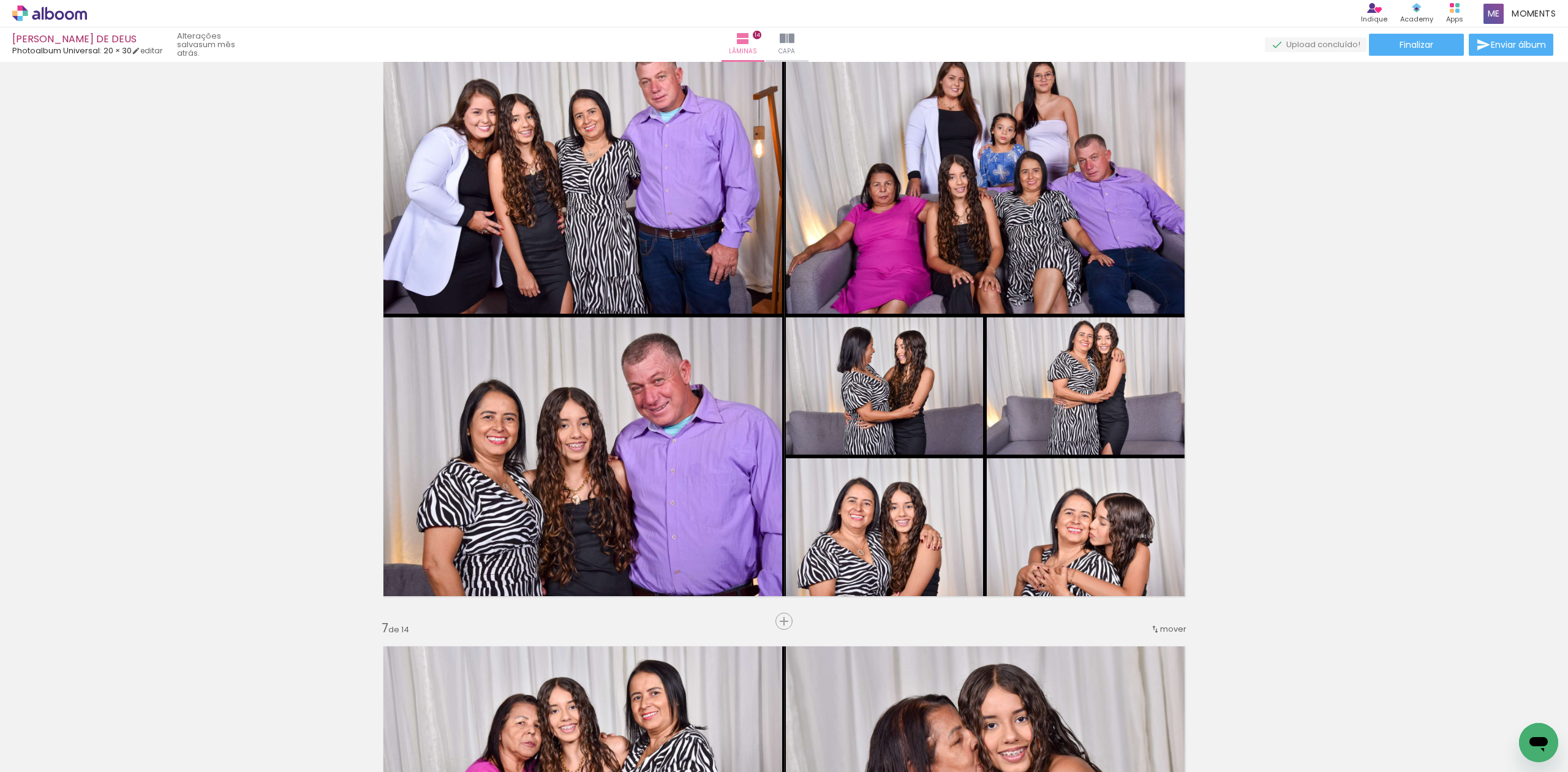
scroll to position [3103, 0]
